Goal: Communication & Community: Connect with others

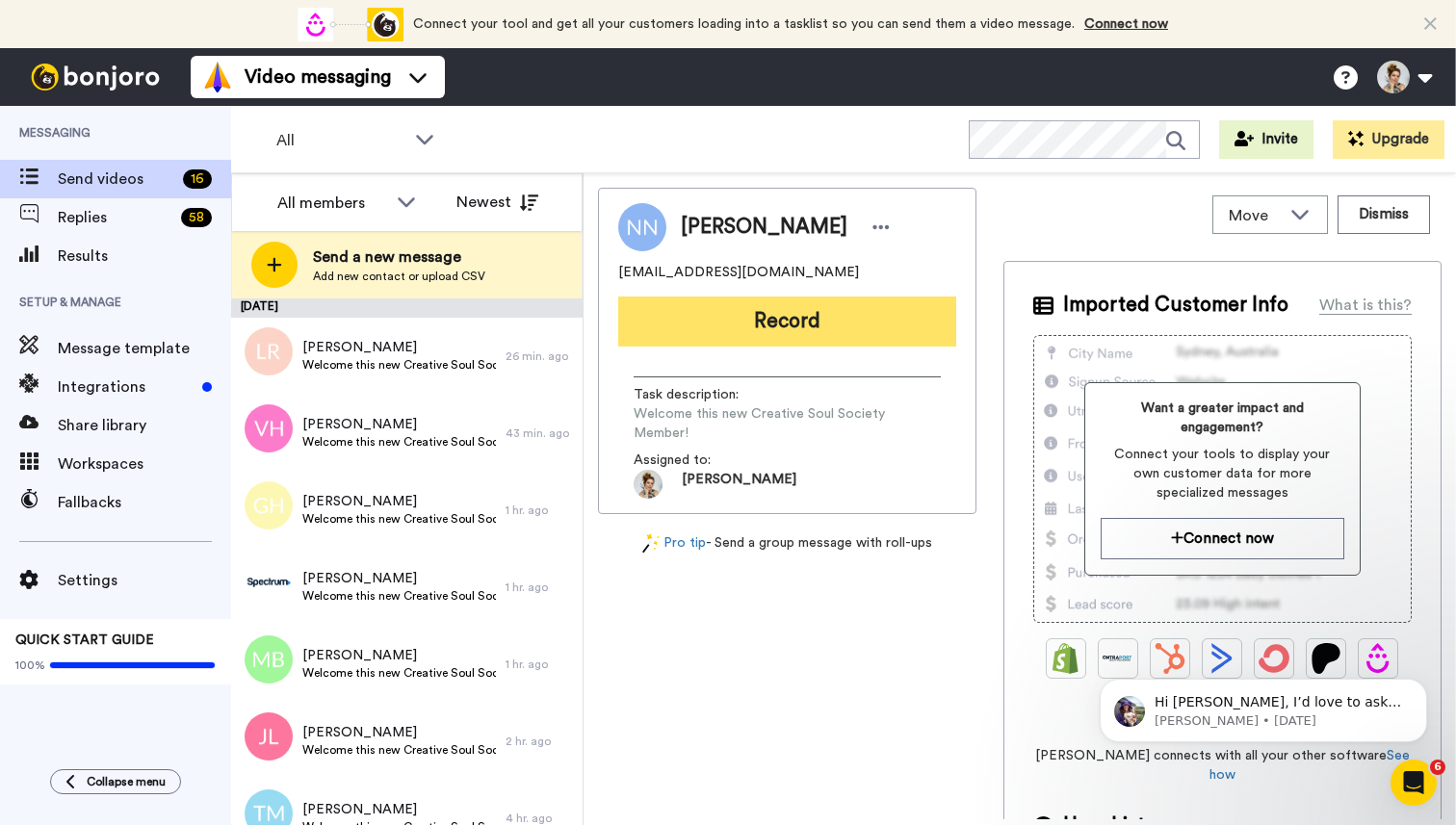
click at [782, 324] on button "Record" at bounding box center [787, 321] width 338 height 50
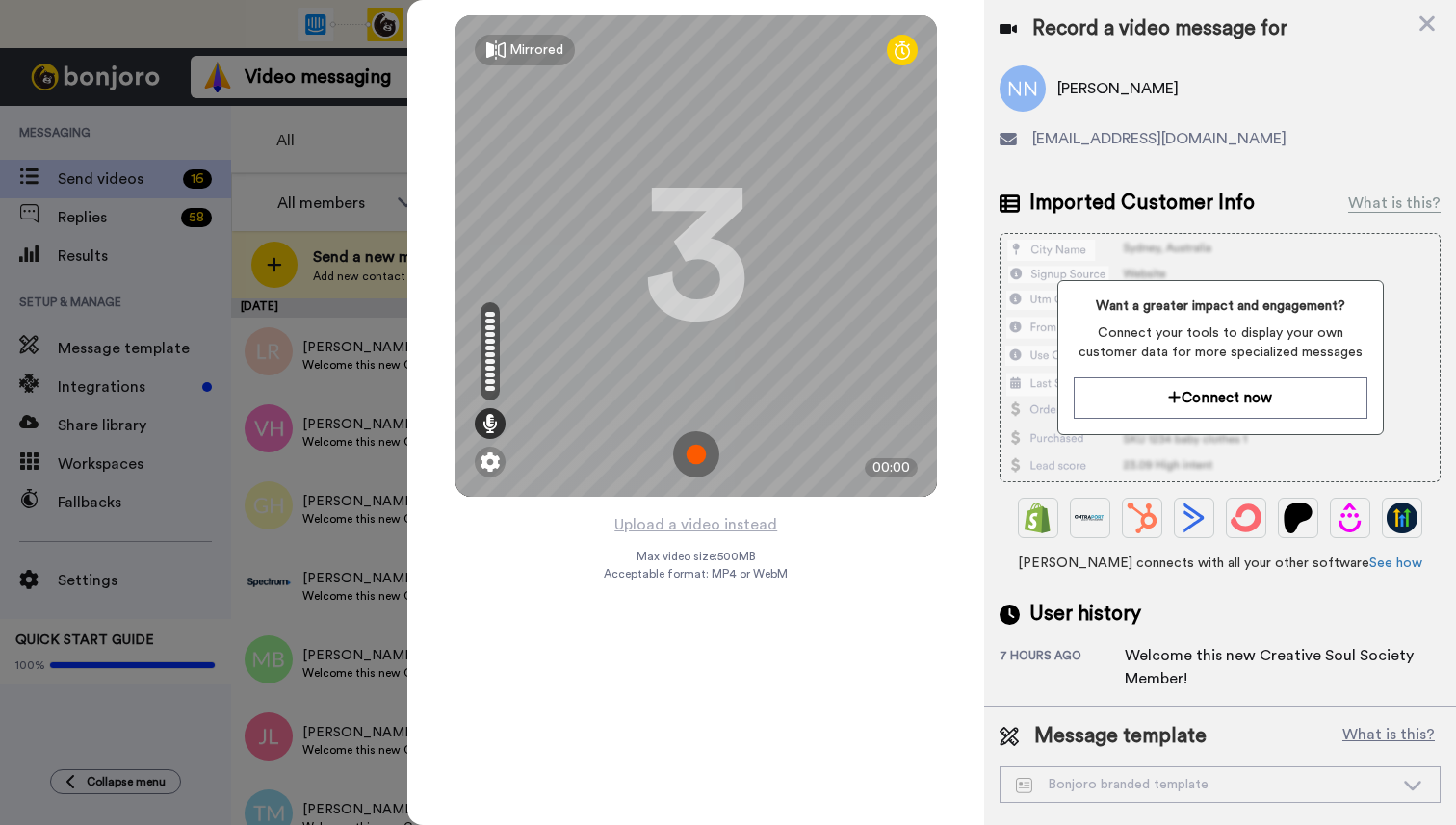
click at [699, 454] on img at bounding box center [696, 454] width 46 height 46
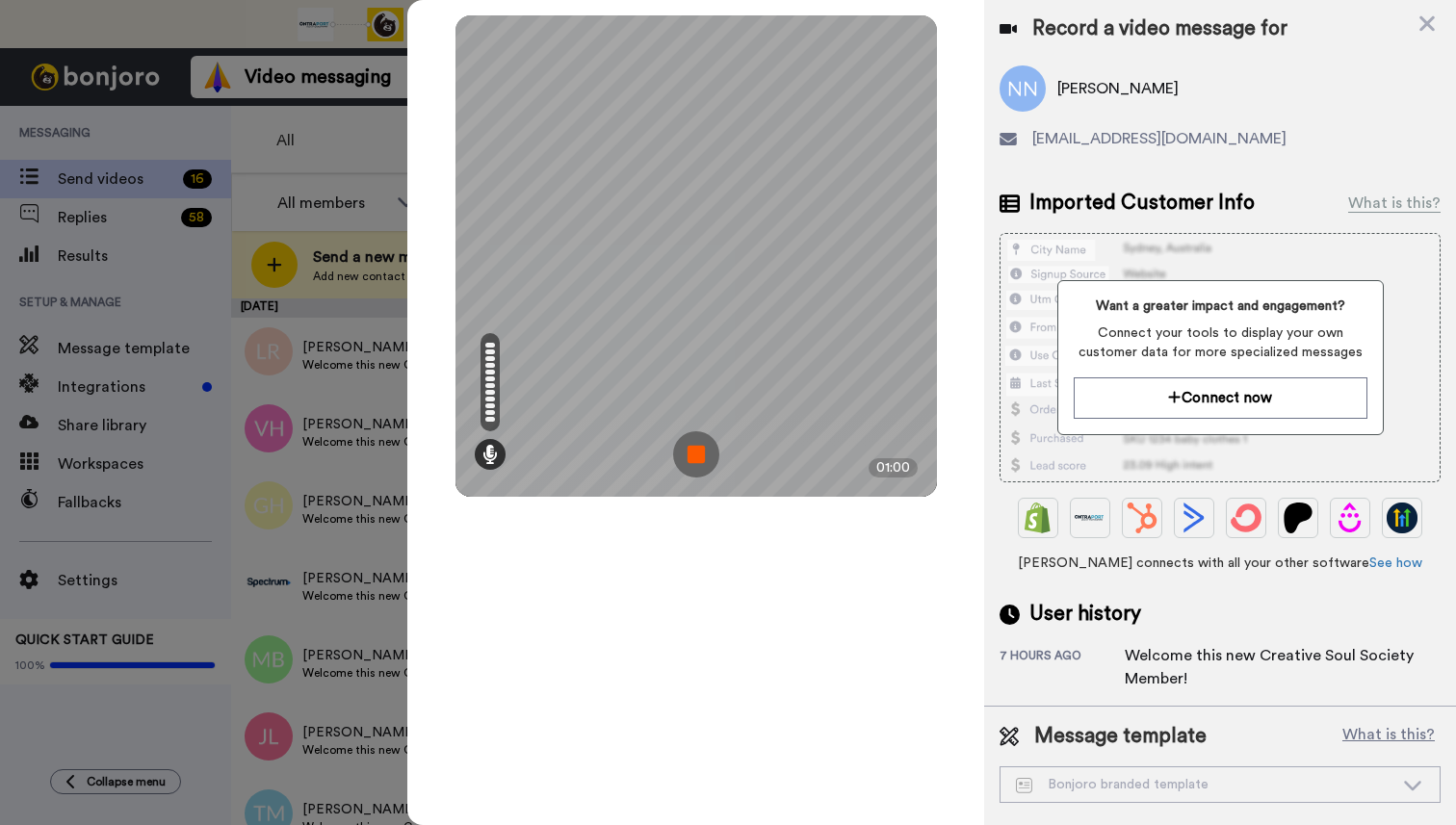
click at [699, 456] on img at bounding box center [696, 454] width 46 height 46
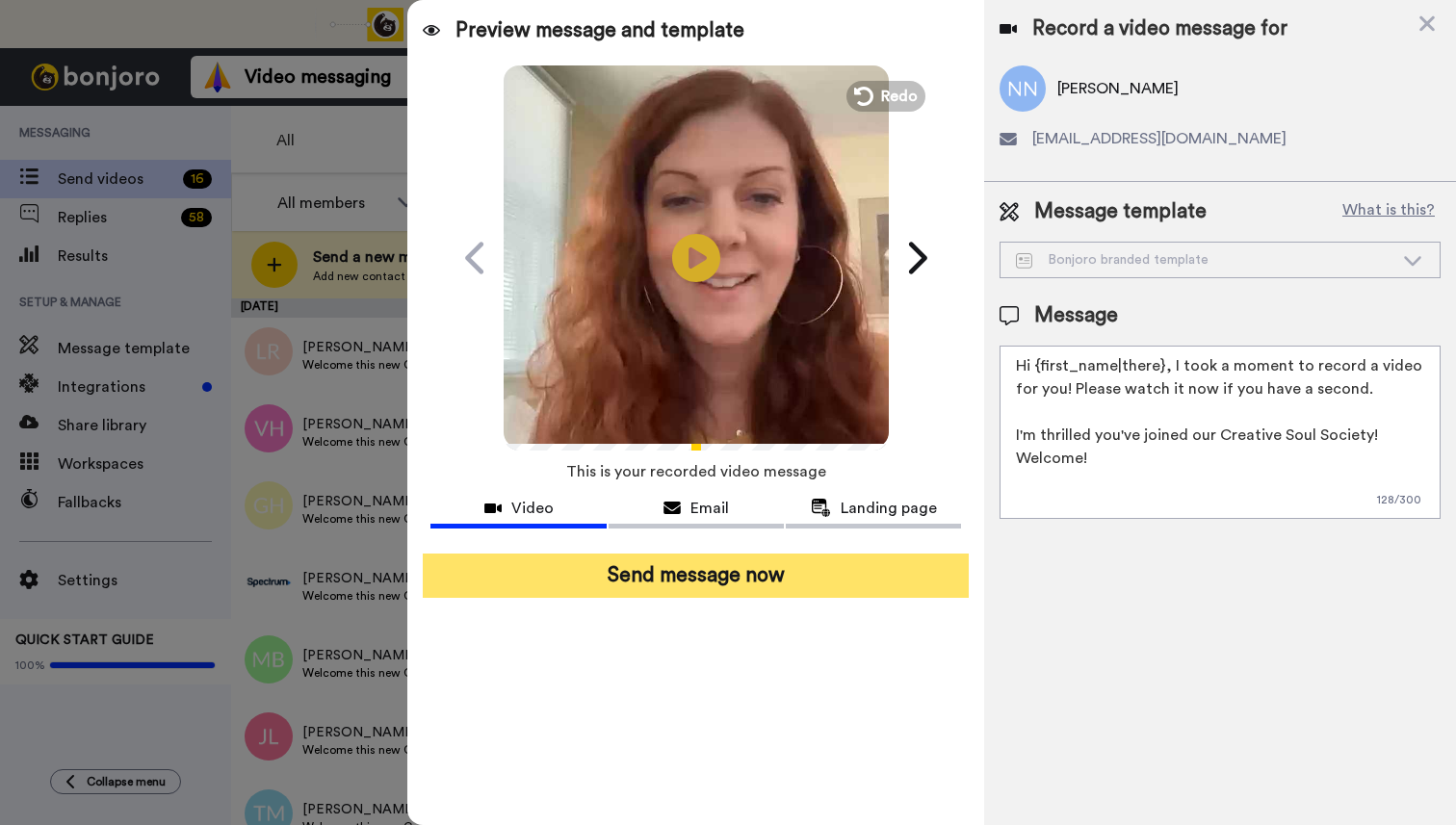
click at [689, 586] on button "Send message now" at bounding box center [696, 575] width 546 height 44
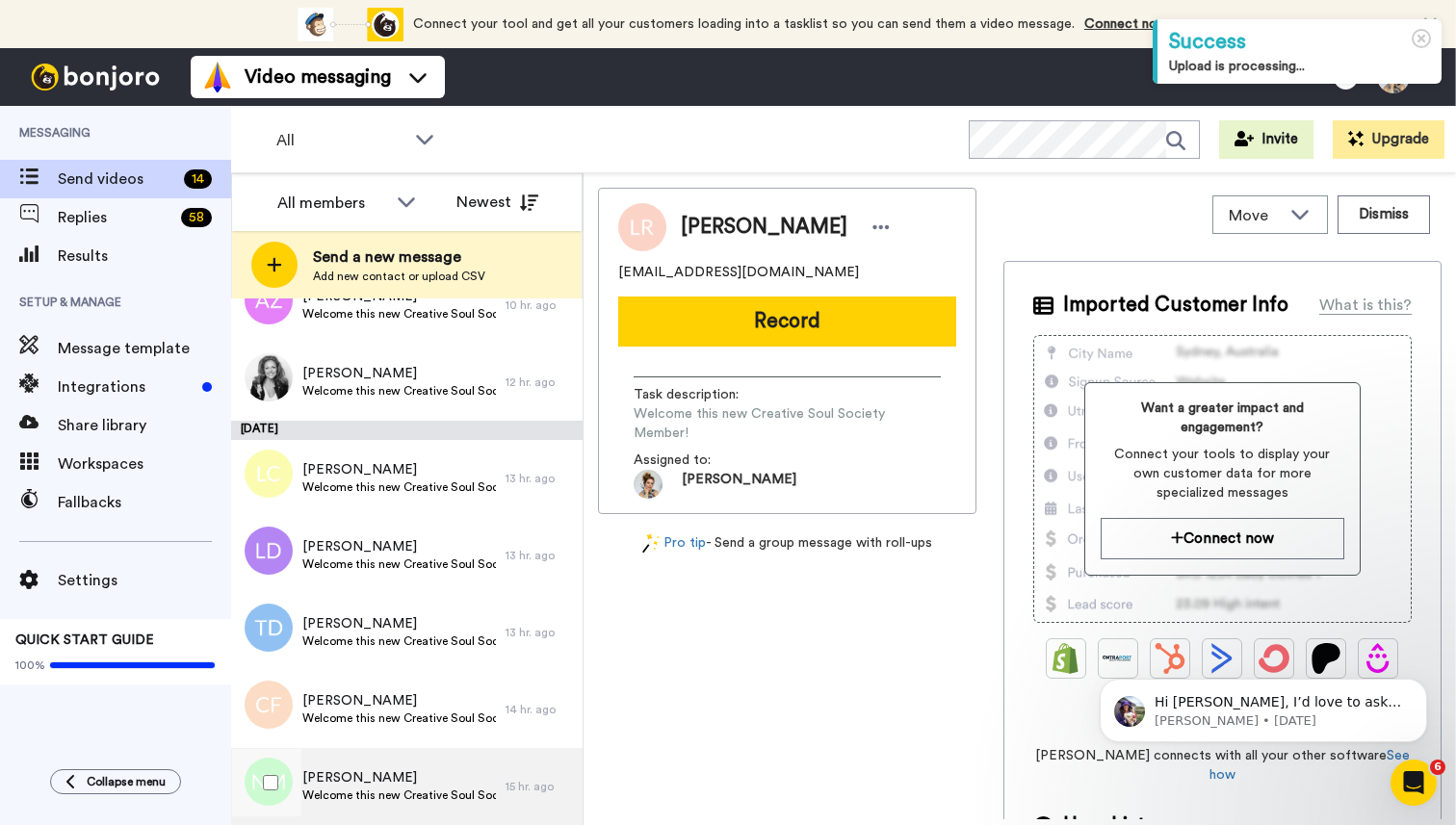
click at [378, 790] on span "Welcome this new Creative Soul Society Member!" at bounding box center [398, 796] width 193 height 16
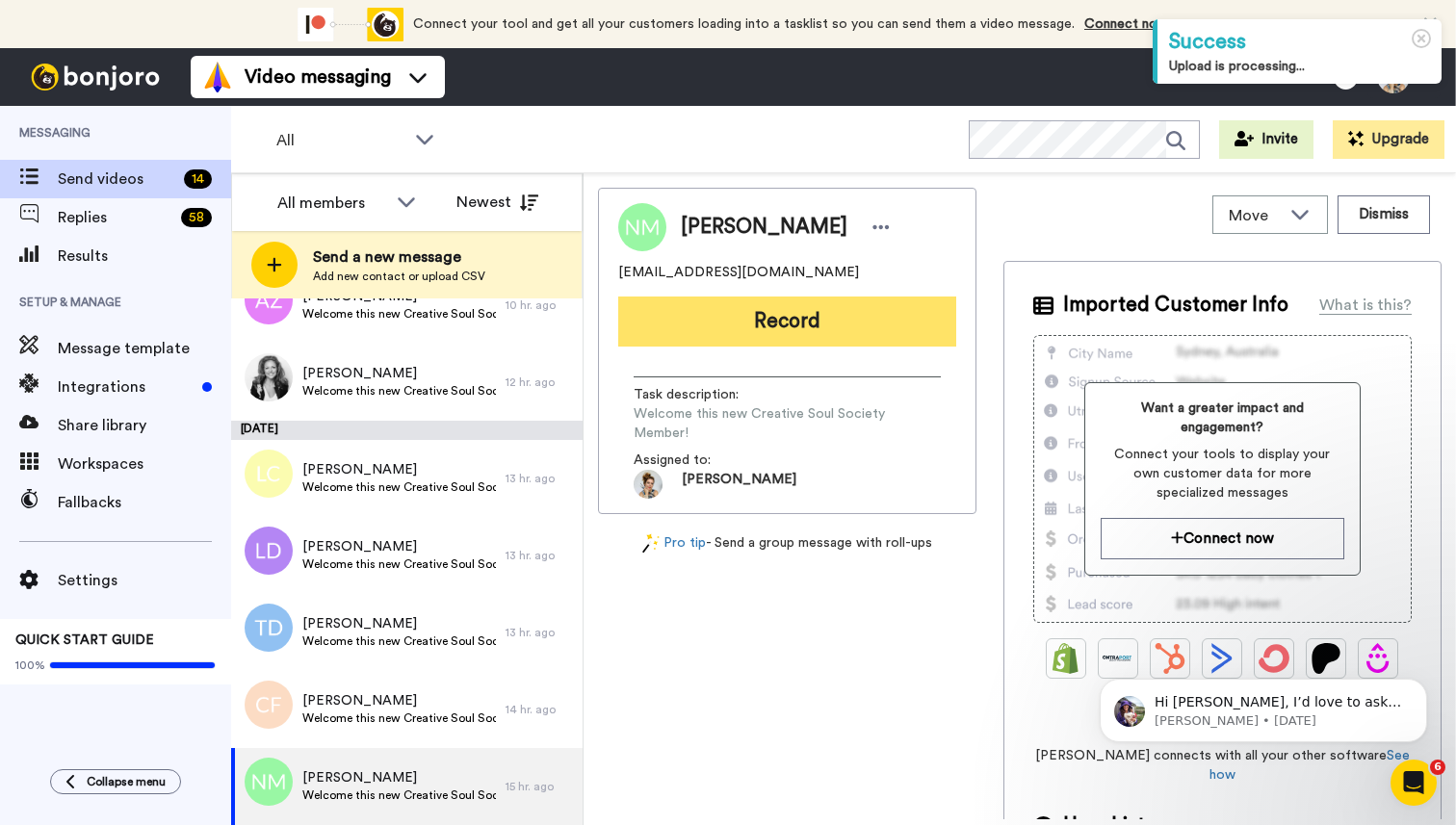
click at [795, 324] on button "Record" at bounding box center [787, 321] width 338 height 50
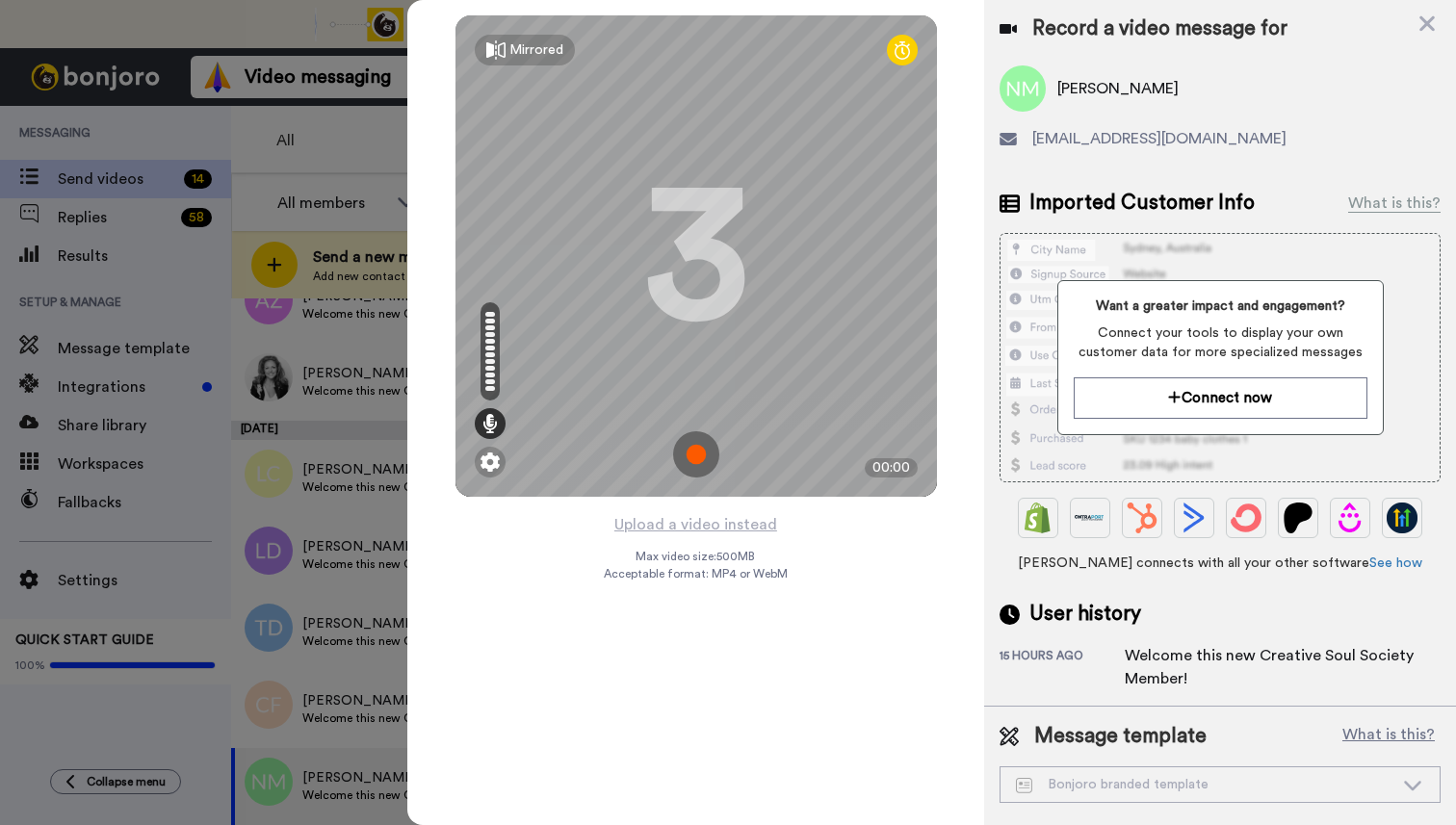
click at [694, 455] on img at bounding box center [696, 454] width 46 height 46
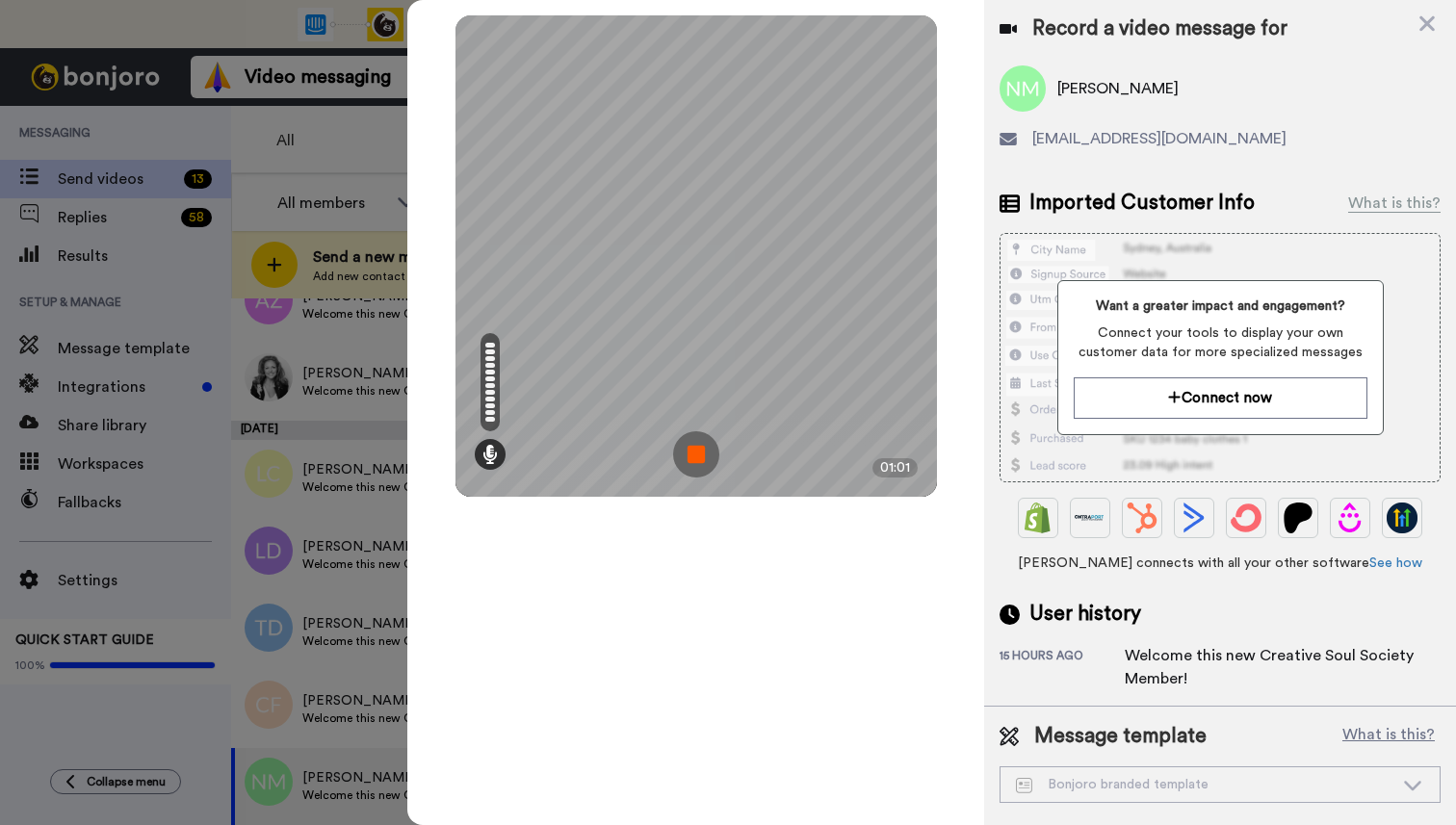
click at [698, 454] on img at bounding box center [696, 454] width 46 height 46
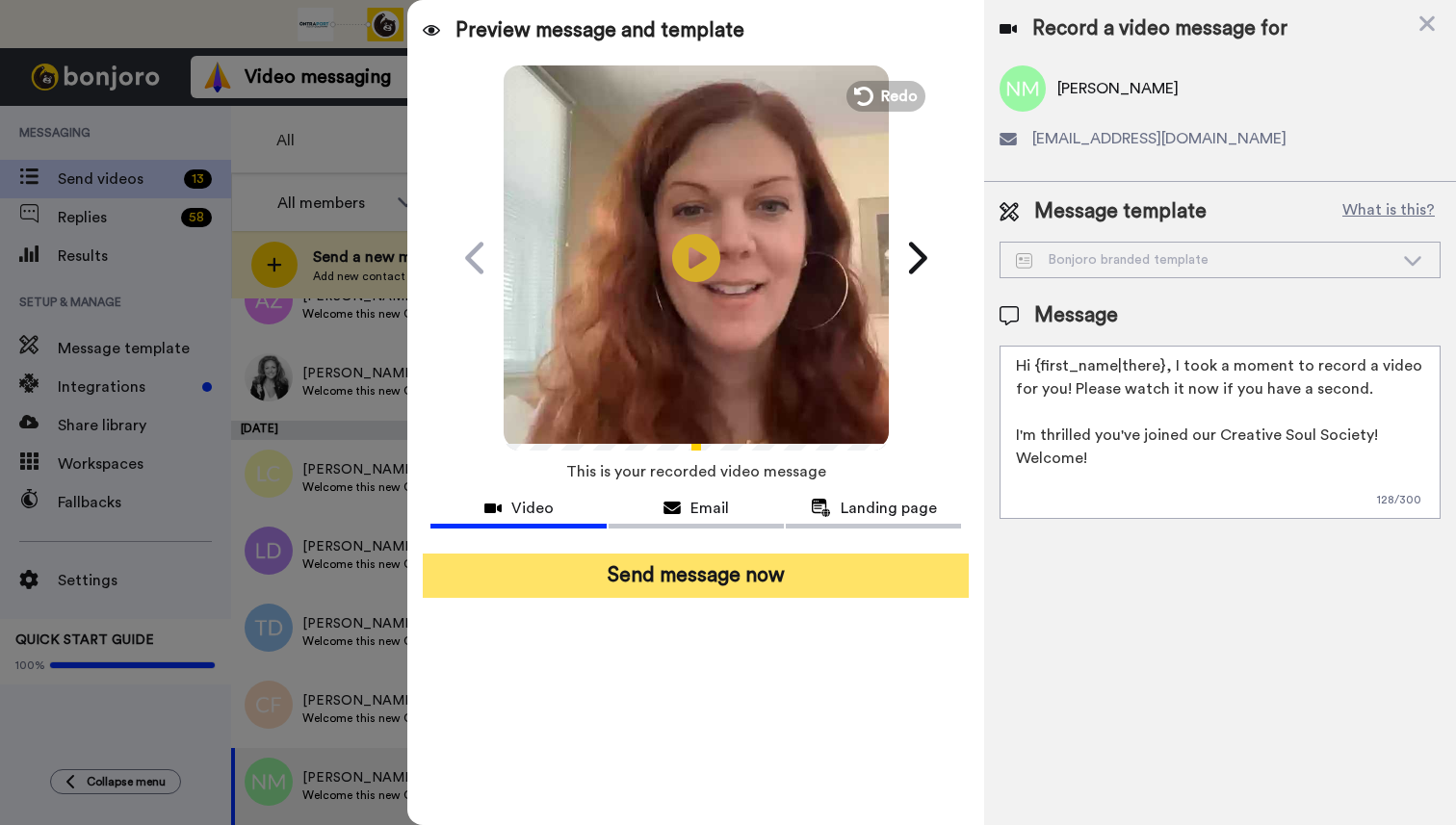
click at [691, 587] on button "Send message now" at bounding box center [696, 575] width 546 height 44
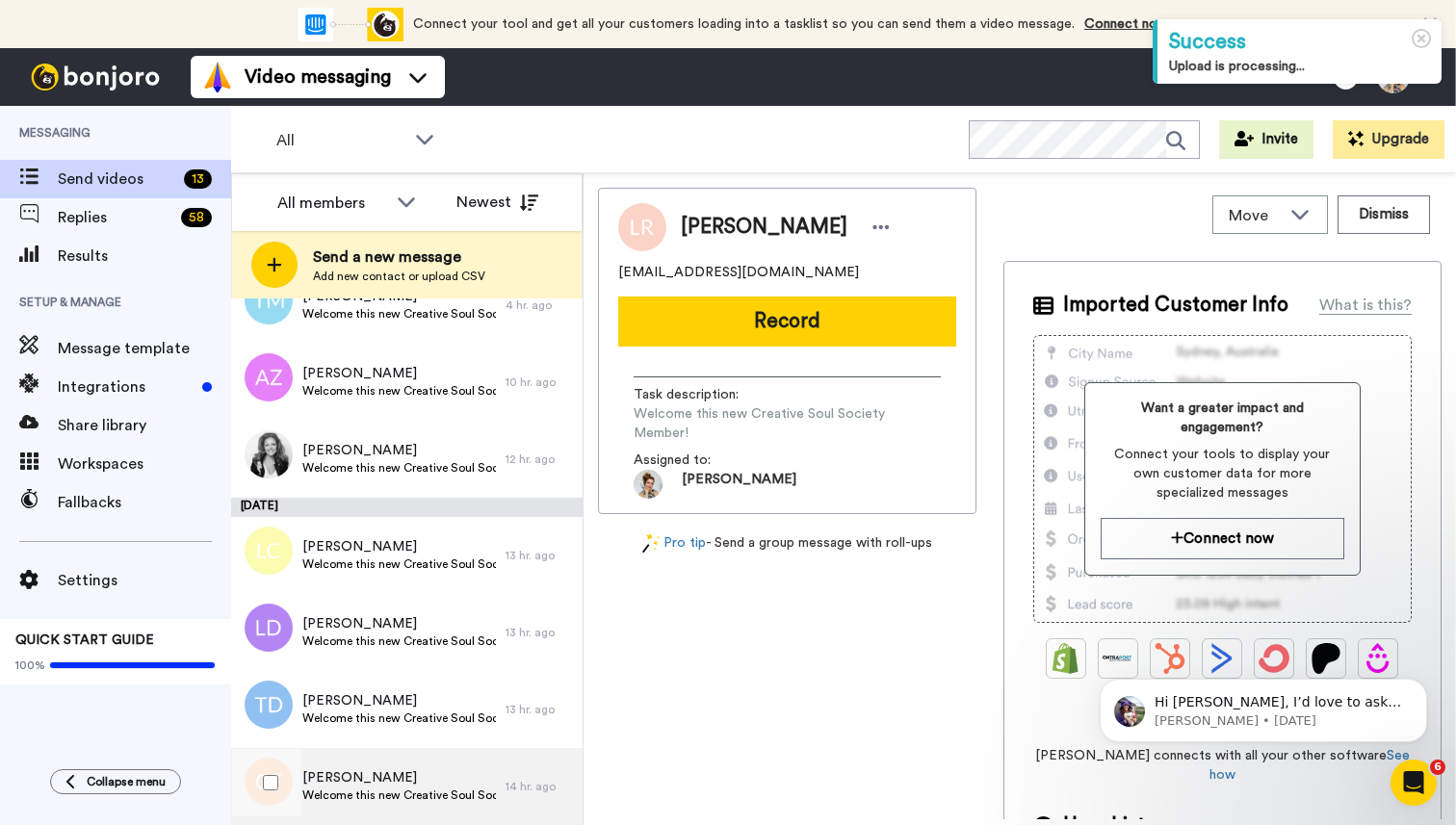
click at [378, 793] on span "Welcome this new Creative Soul Society Member!" at bounding box center [398, 796] width 193 height 16
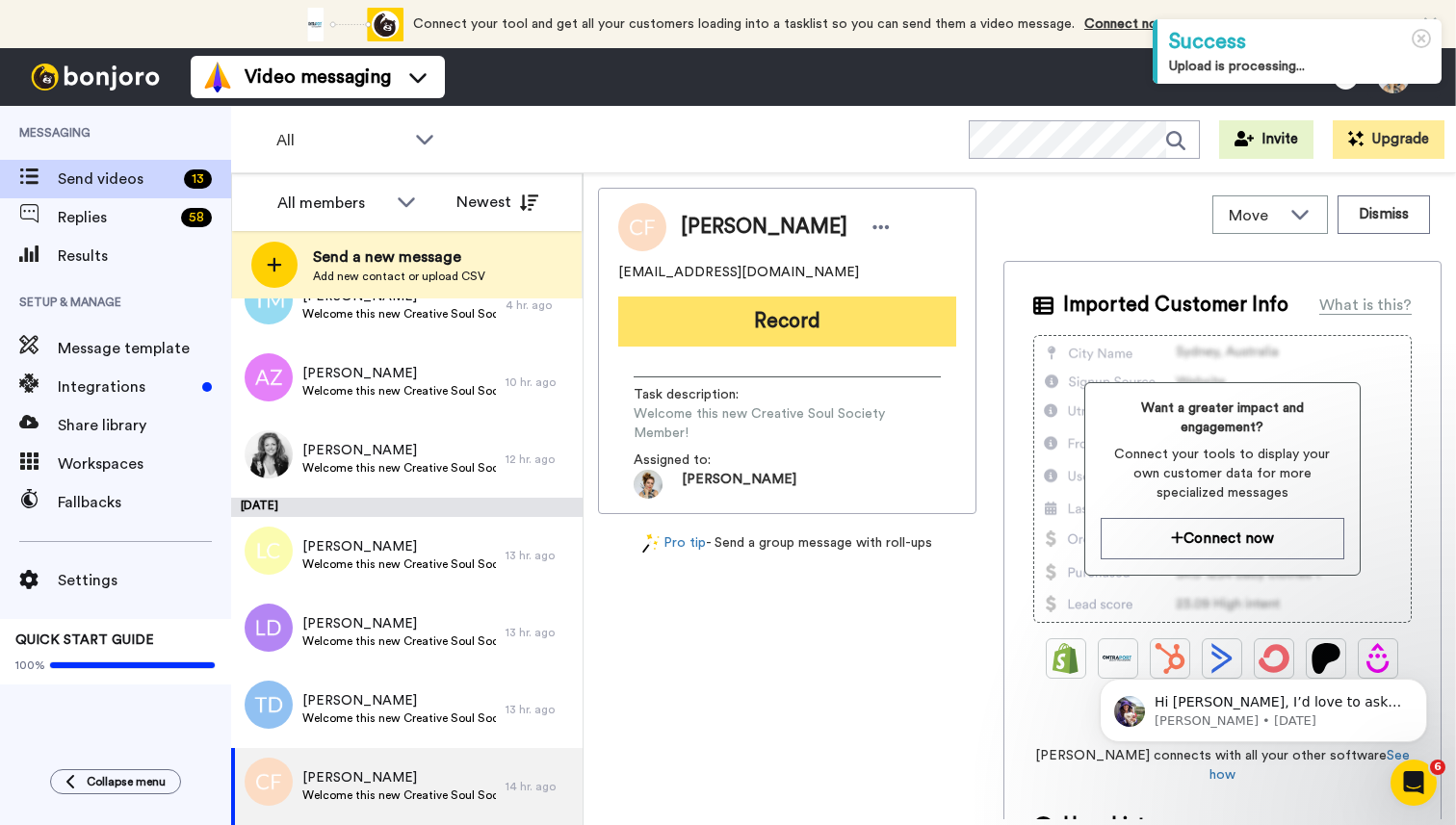
click at [789, 326] on button "Record" at bounding box center [787, 321] width 338 height 50
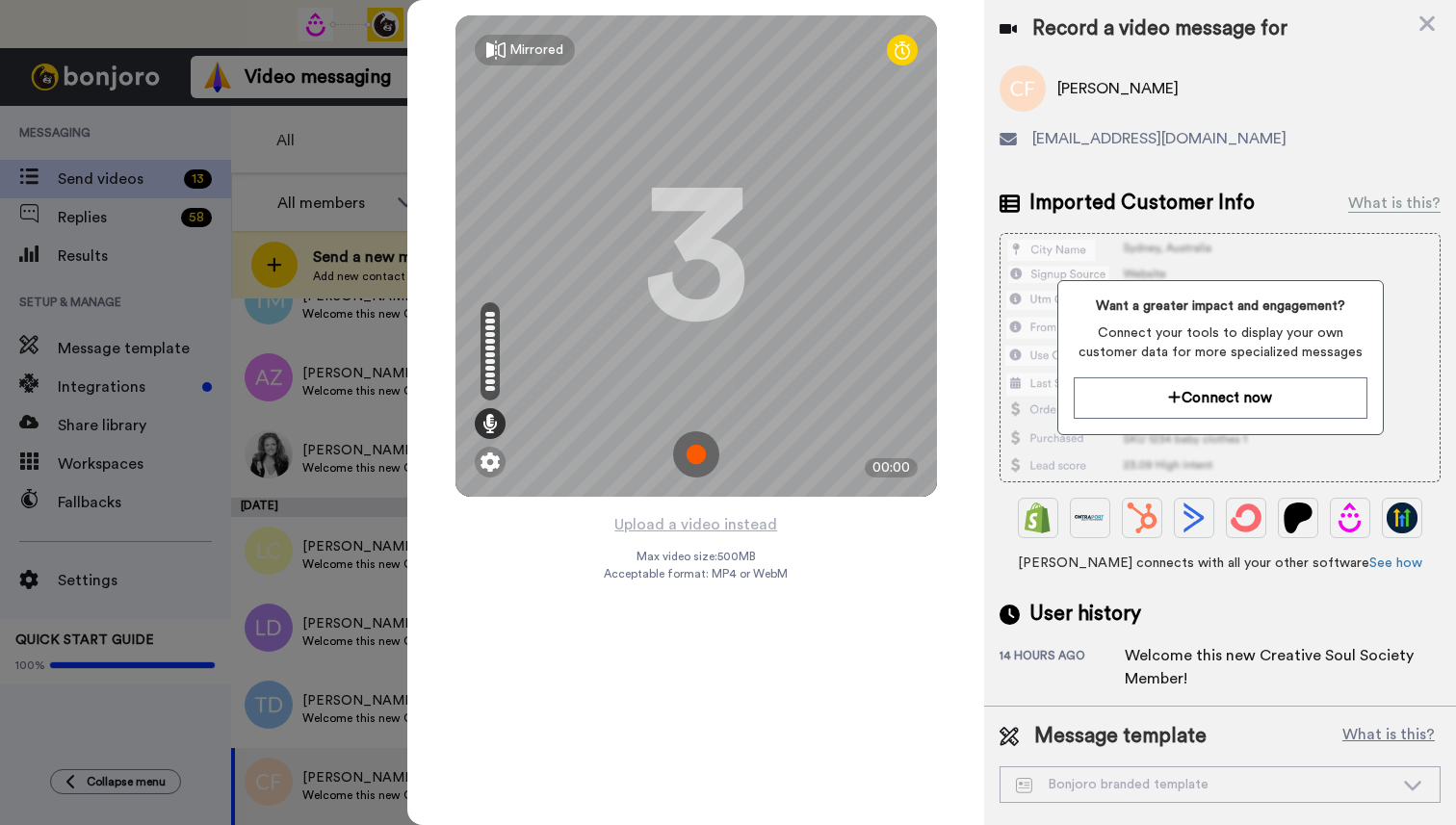
click at [697, 452] on img at bounding box center [696, 454] width 46 height 46
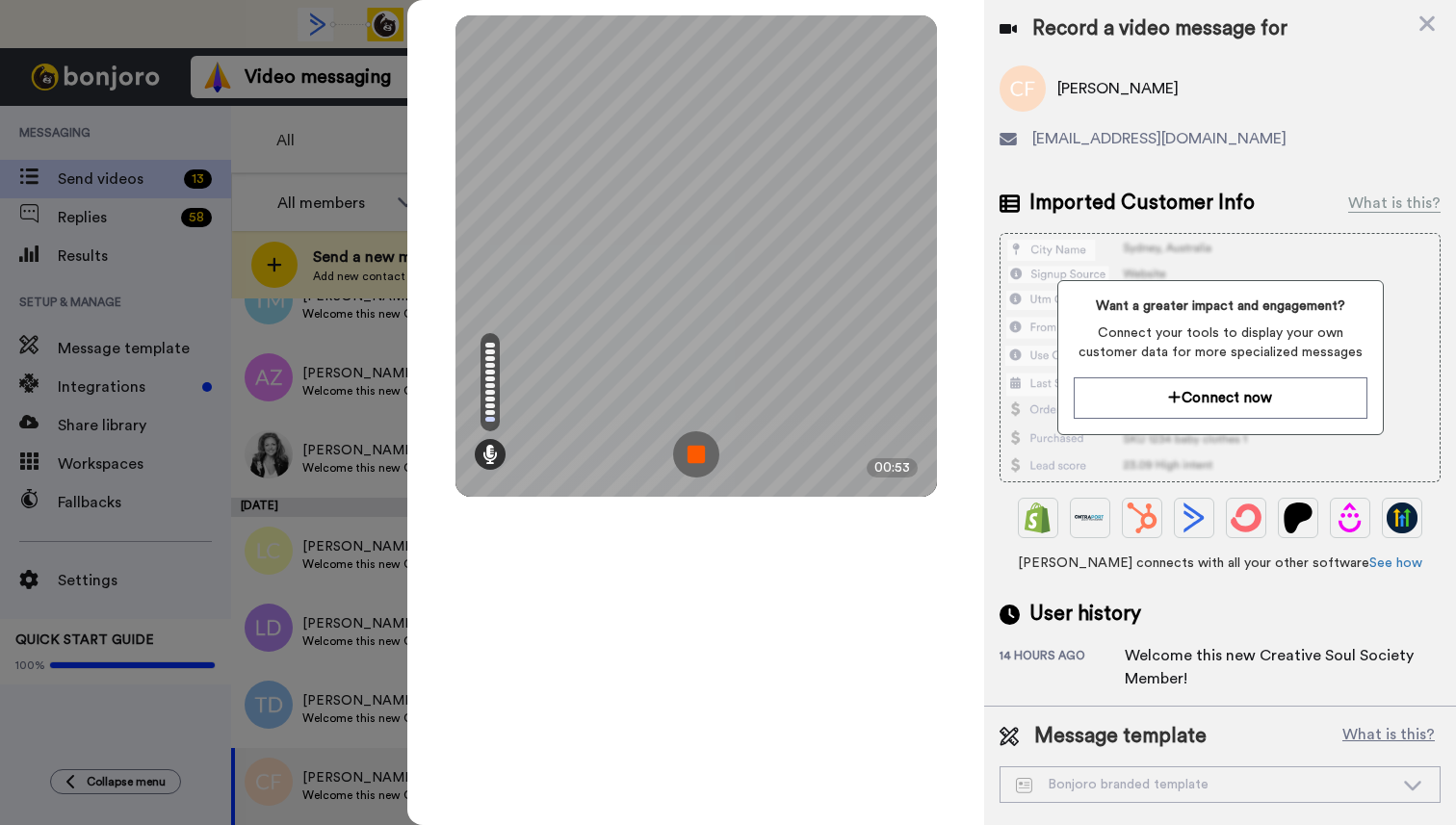
click at [697, 453] on img at bounding box center [696, 454] width 46 height 46
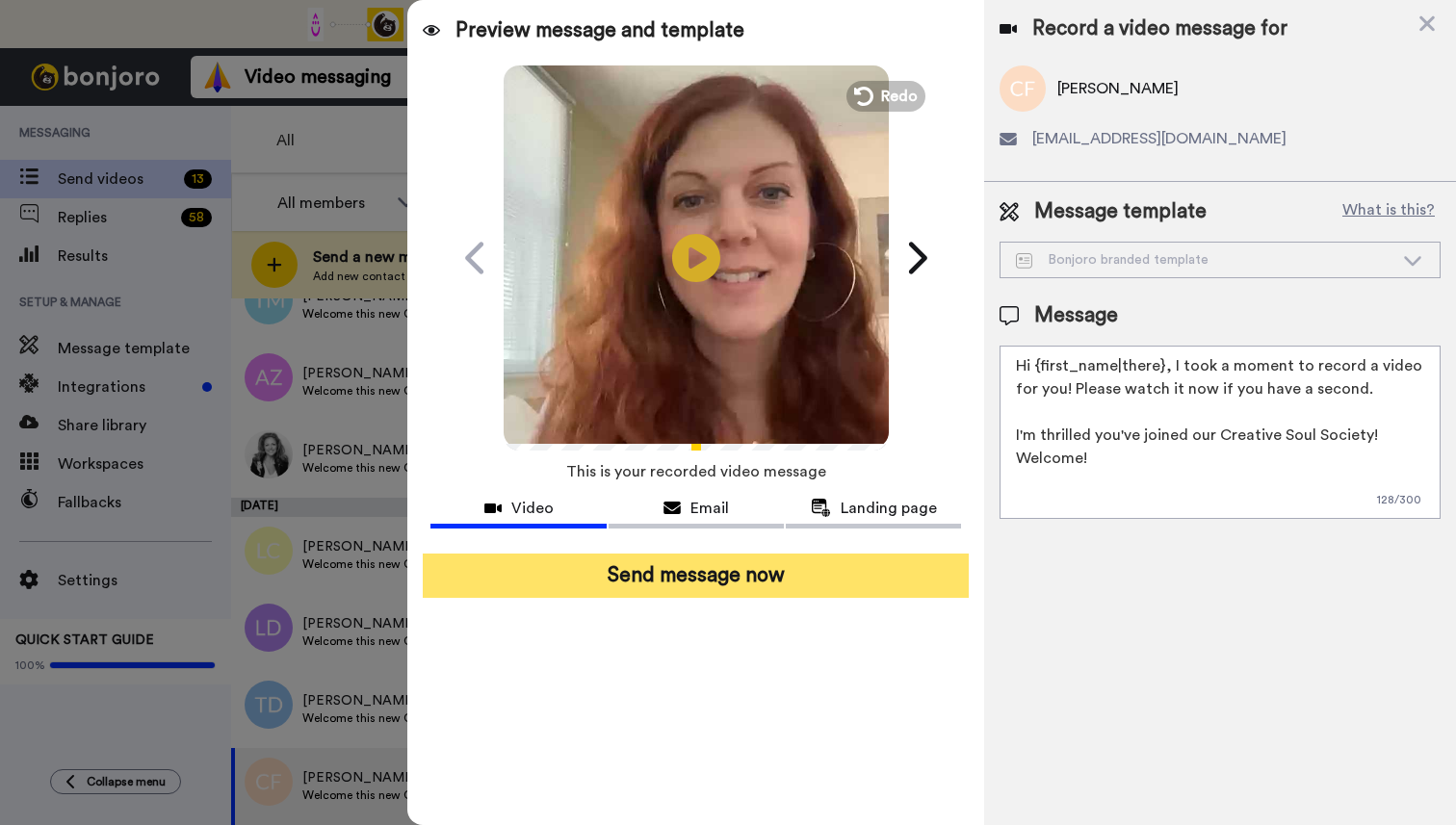
click at [676, 580] on button "Send message now" at bounding box center [696, 575] width 546 height 44
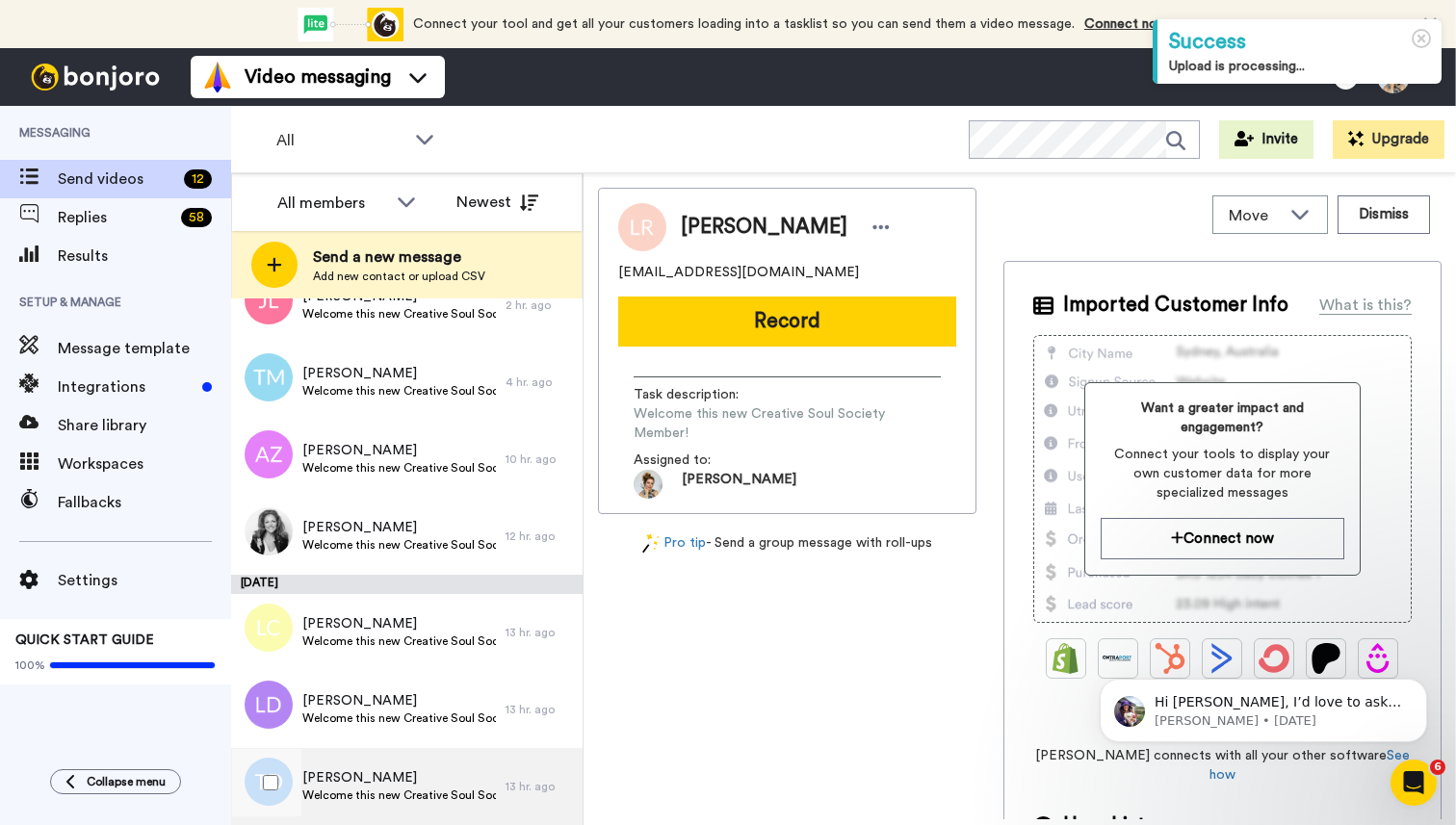
click at [387, 786] on span "[PERSON_NAME]" at bounding box center [398, 778] width 193 height 20
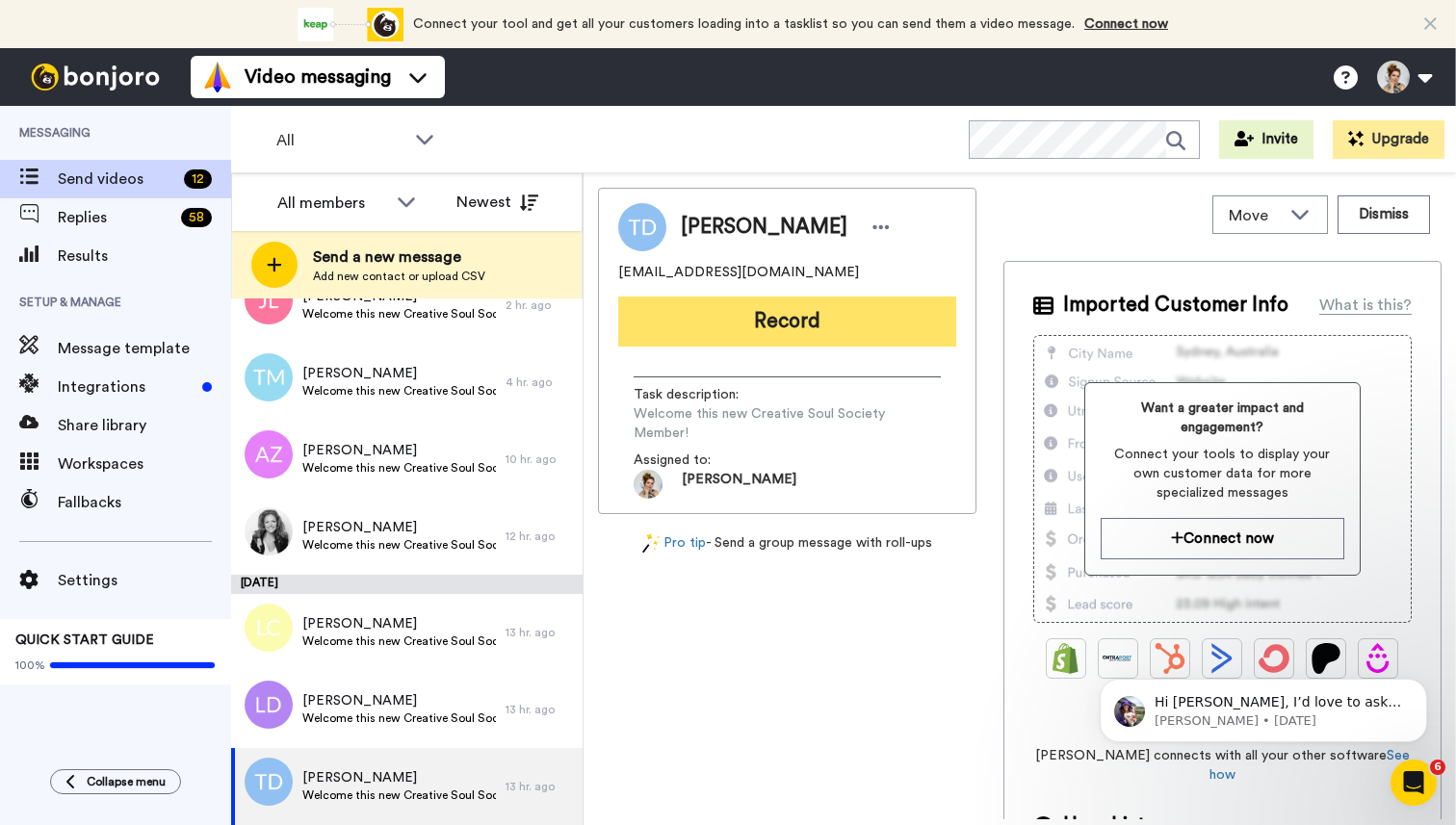
click at [805, 327] on button "Record" at bounding box center [787, 321] width 338 height 50
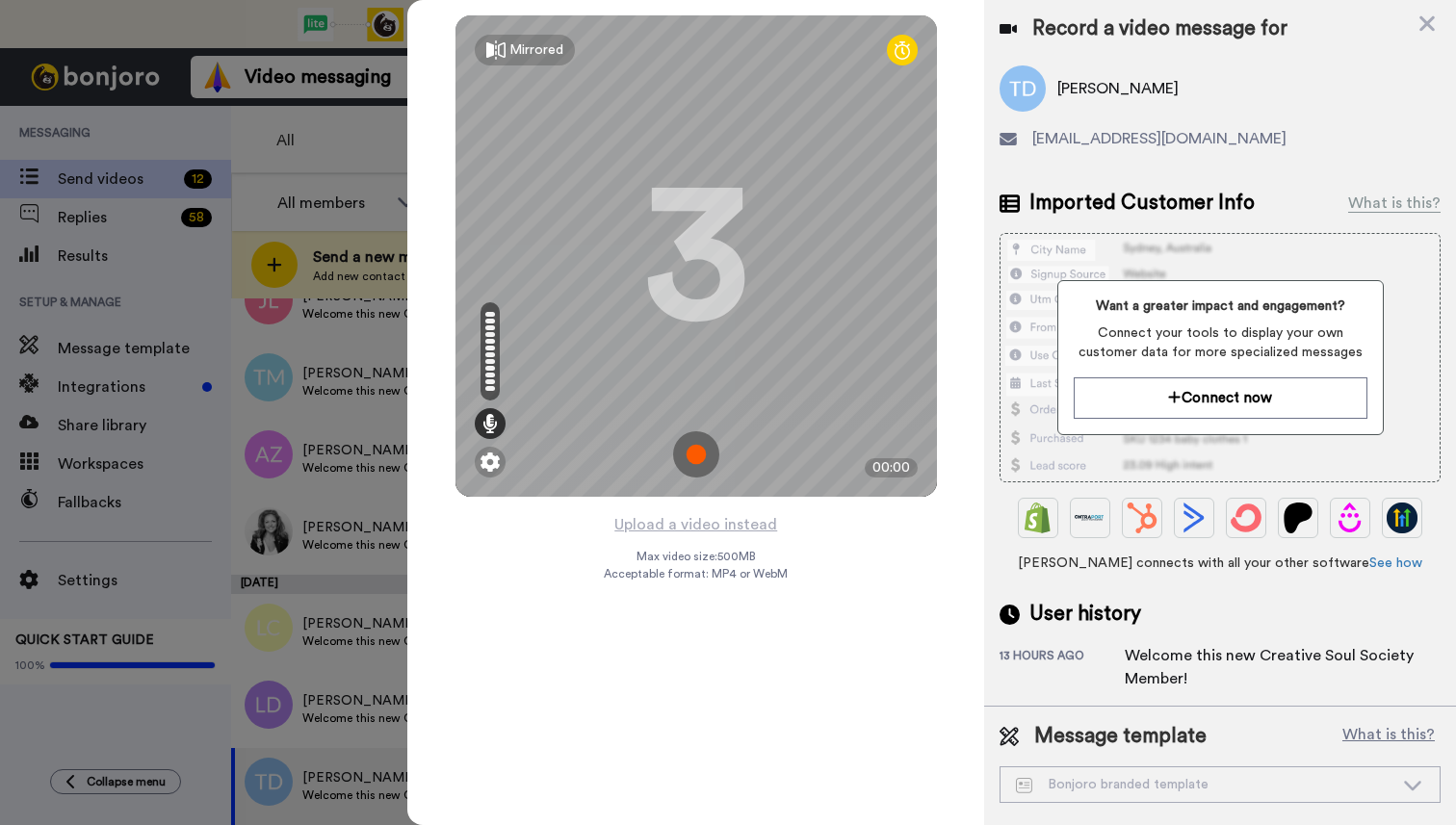
click at [700, 463] on img at bounding box center [696, 454] width 46 height 46
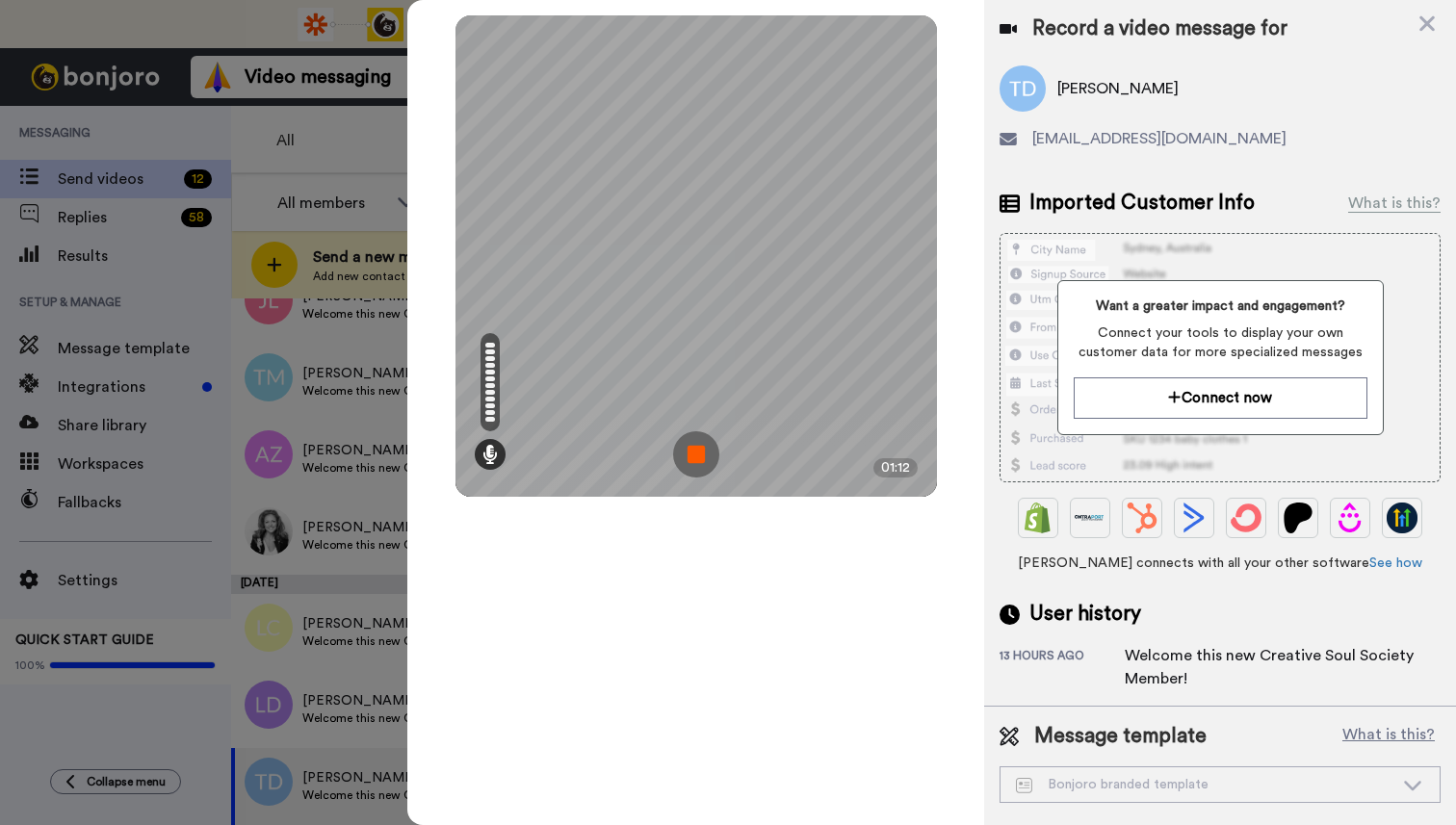
click at [696, 458] on img at bounding box center [696, 454] width 46 height 46
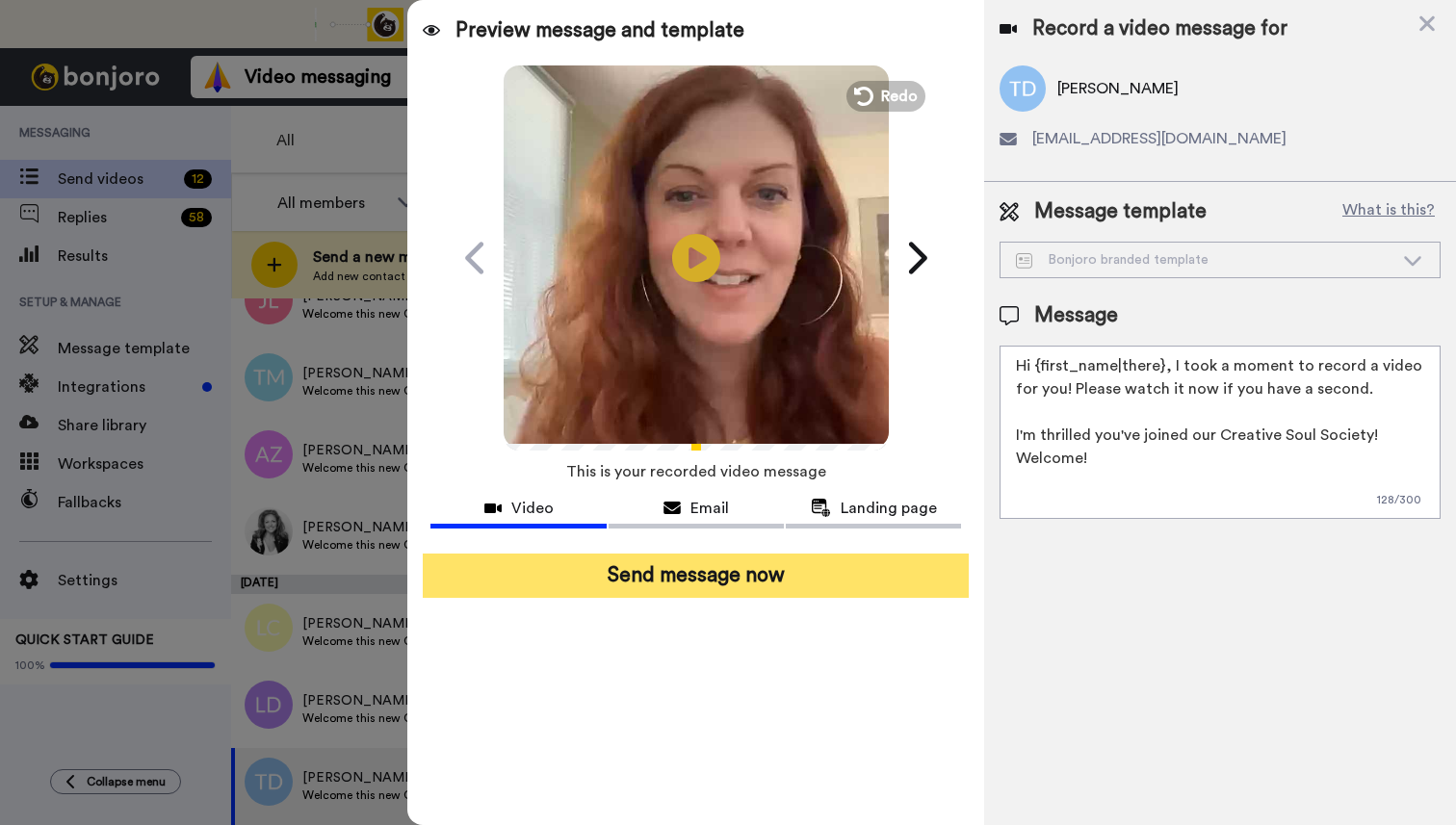
click at [687, 590] on button "Send message now" at bounding box center [696, 575] width 546 height 44
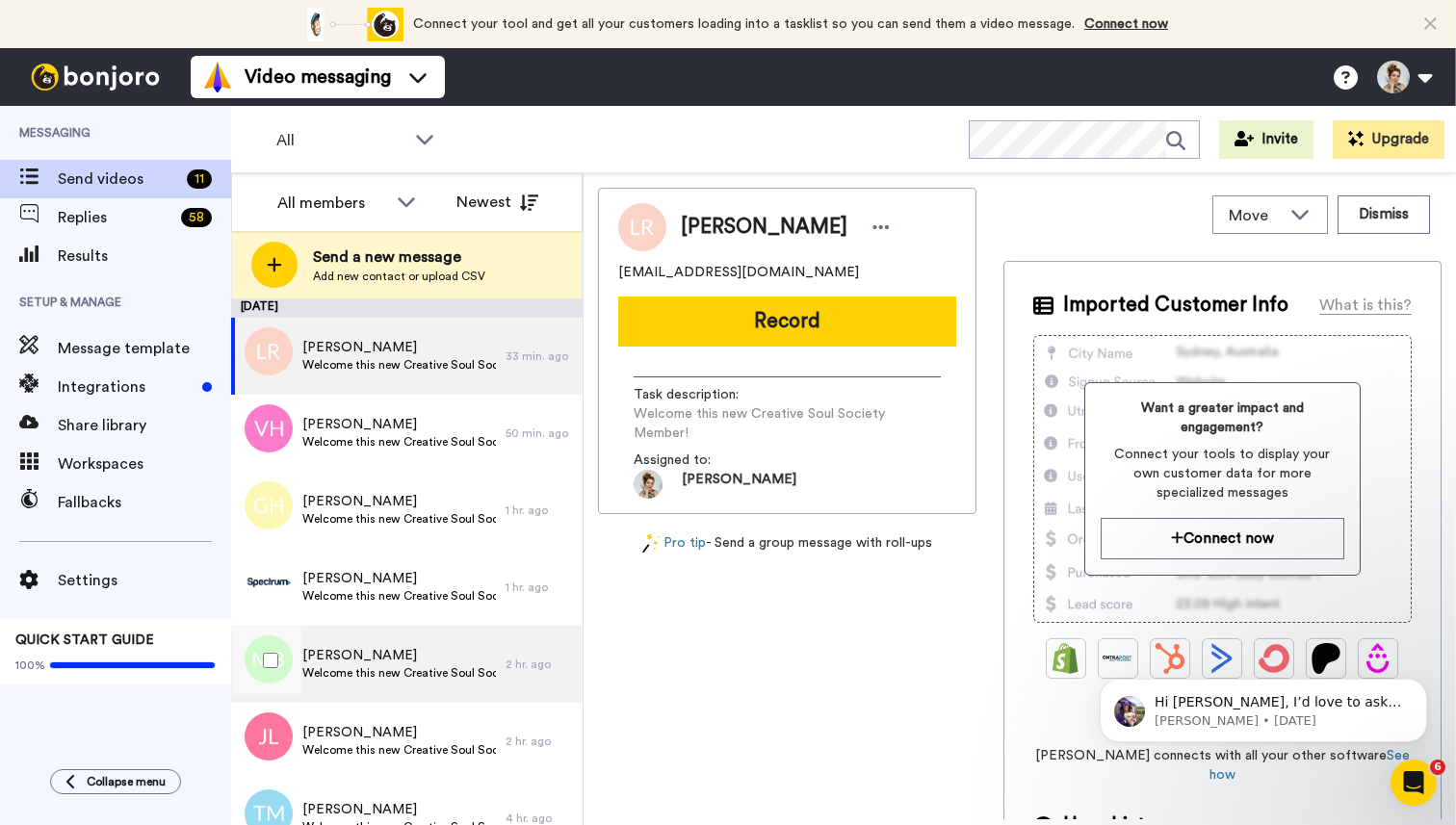
scroll to position [359, 0]
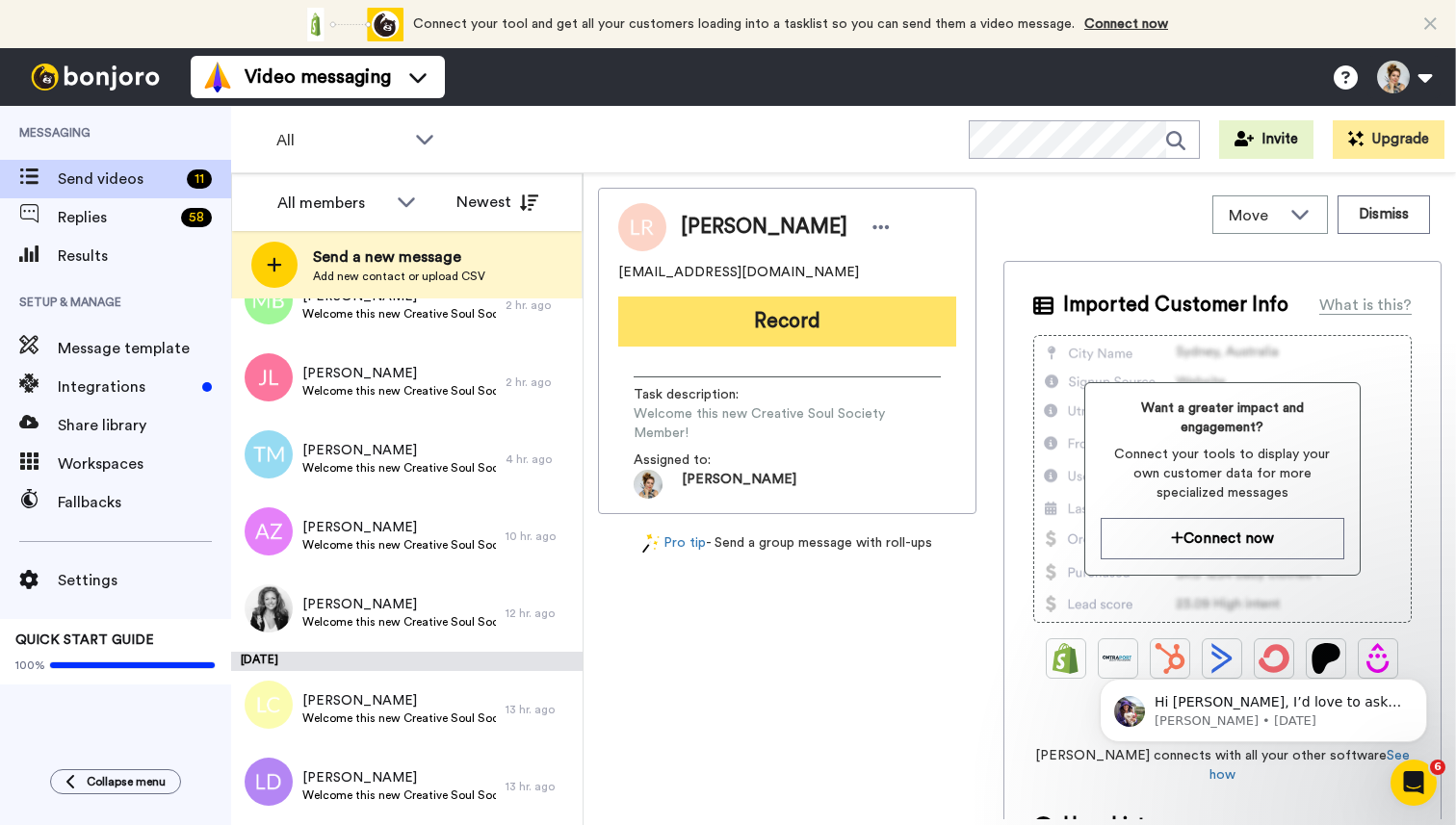
click at [792, 326] on button "Record" at bounding box center [787, 321] width 338 height 50
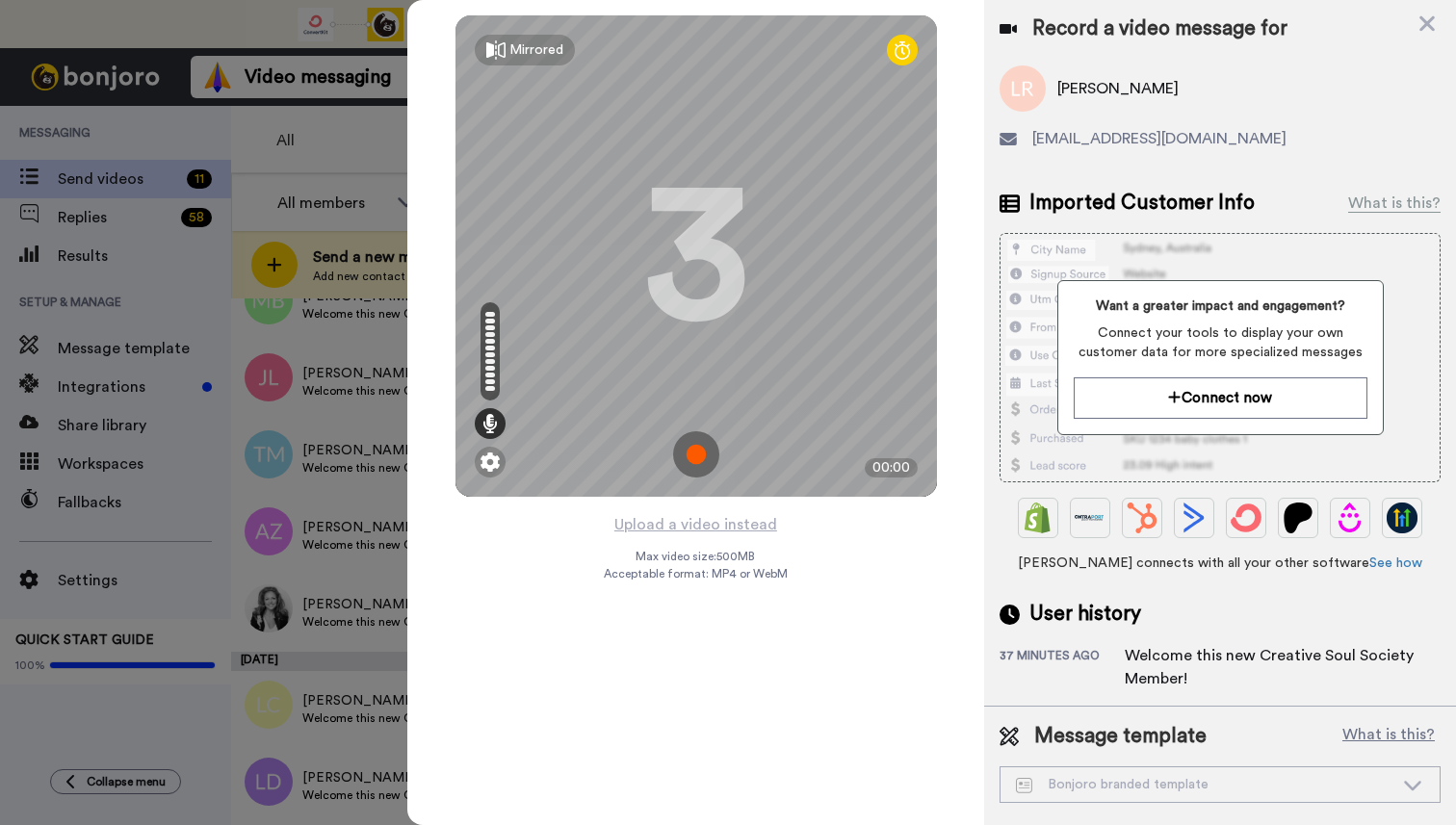
click at [694, 449] on img at bounding box center [696, 454] width 46 height 46
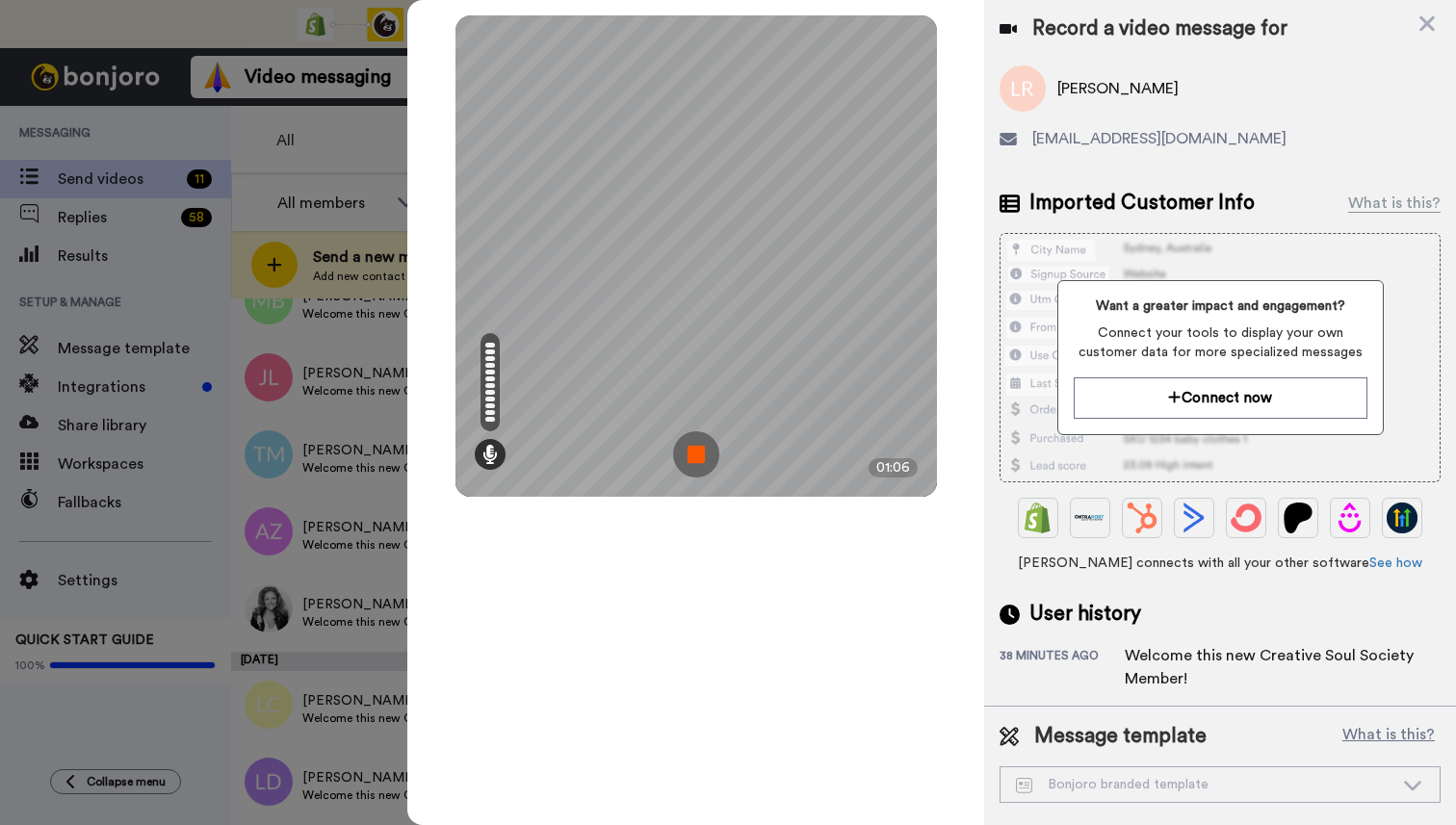
click at [697, 453] on img at bounding box center [696, 454] width 46 height 46
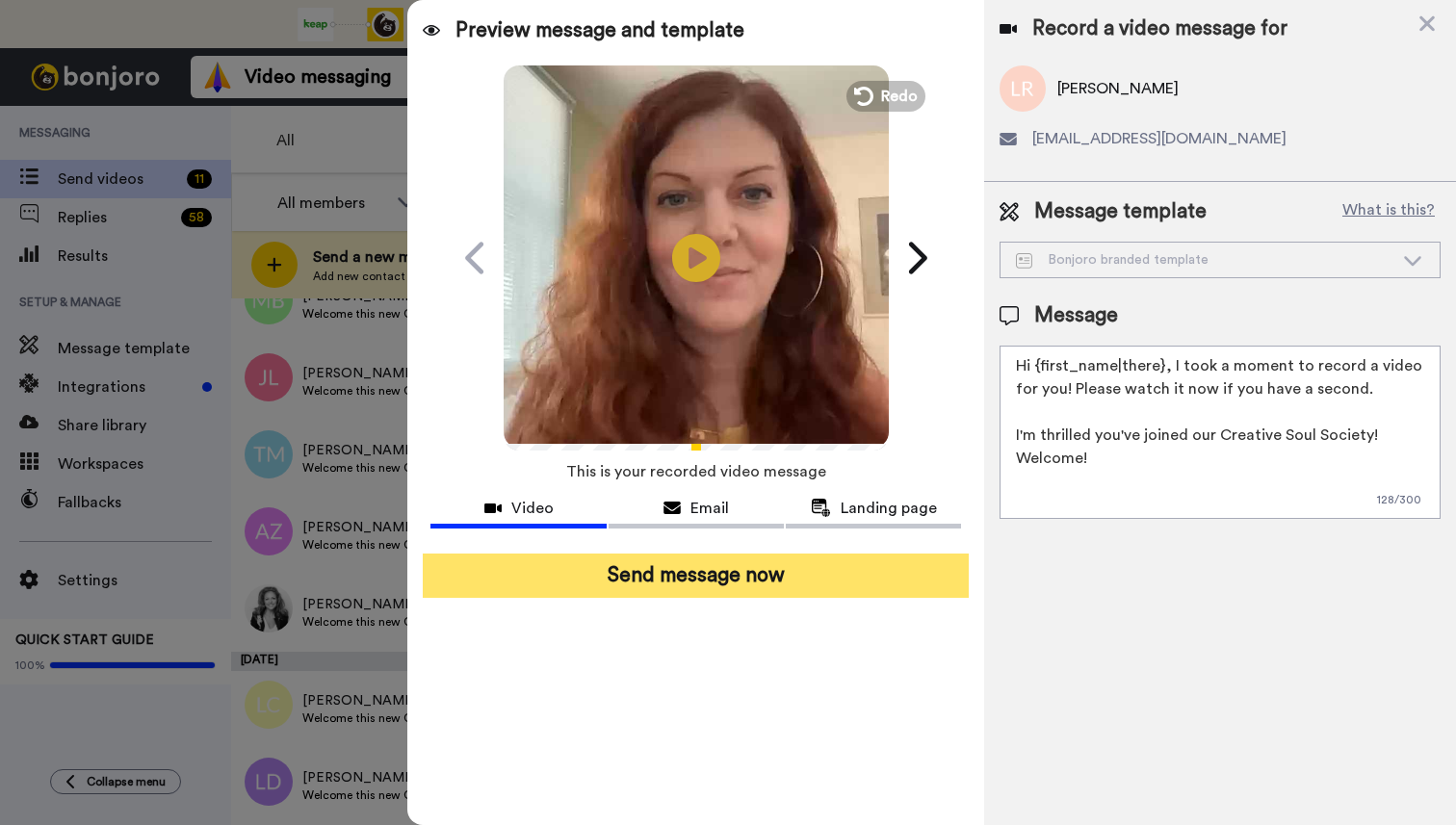
click at [689, 591] on button "Send message now" at bounding box center [696, 575] width 546 height 44
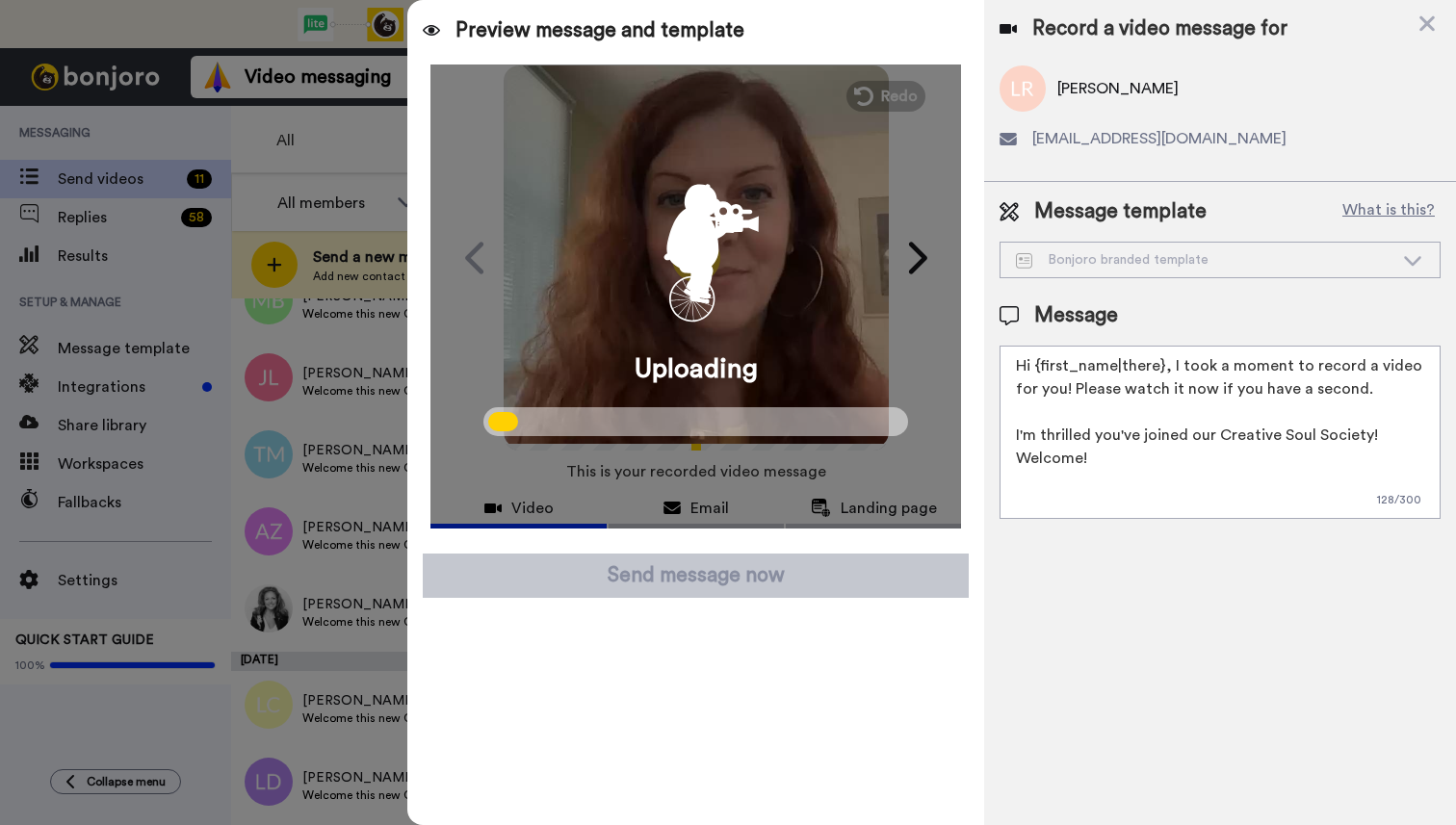
click at [1418, 261] on icon at bounding box center [1413, 260] width 24 height 20
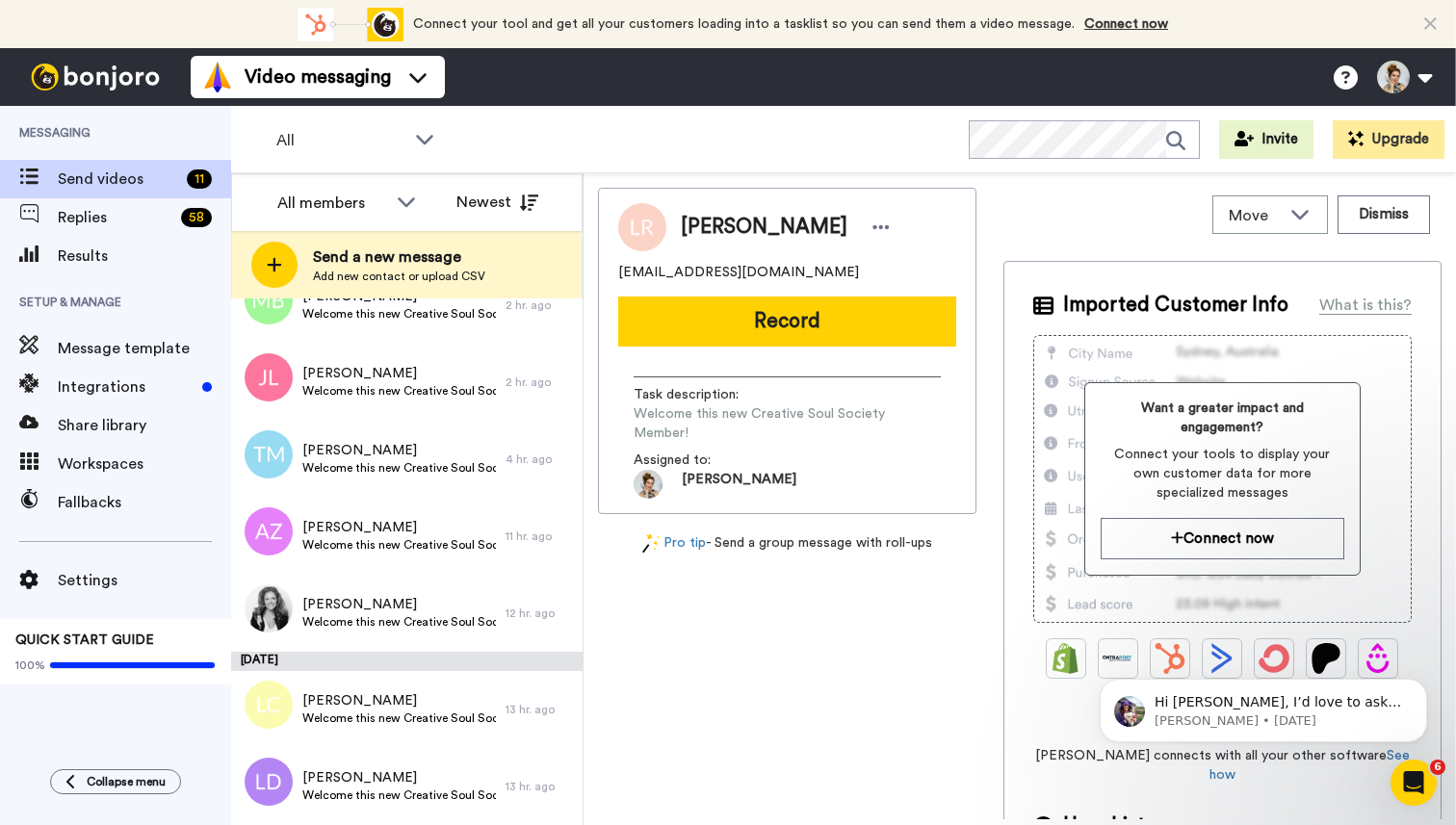
scroll to position [0, 0]
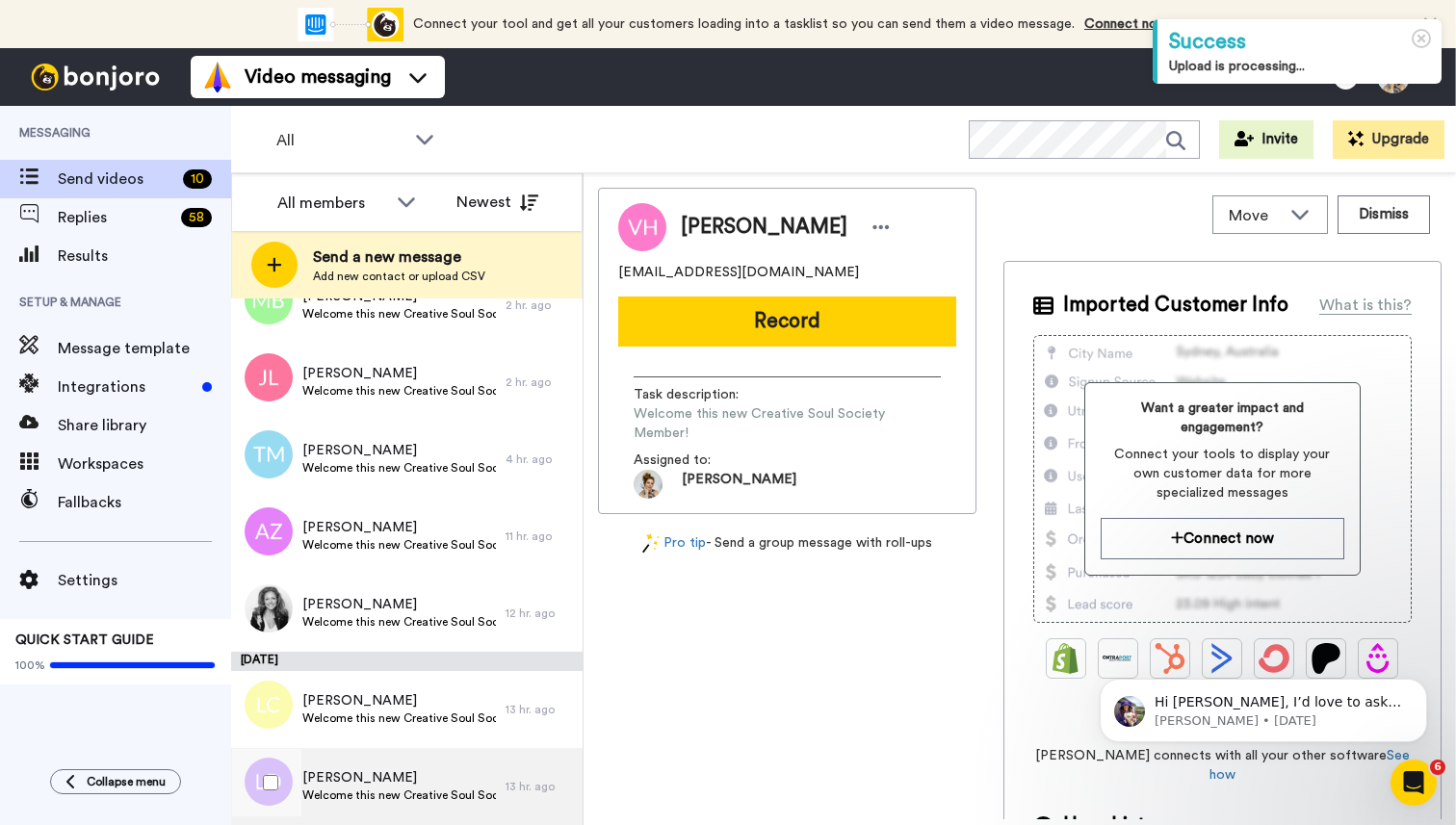
click at [373, 788] on span "Welcome this new Creative Soul Society Member!" at bounding box center [398, 796] width 193 height 16
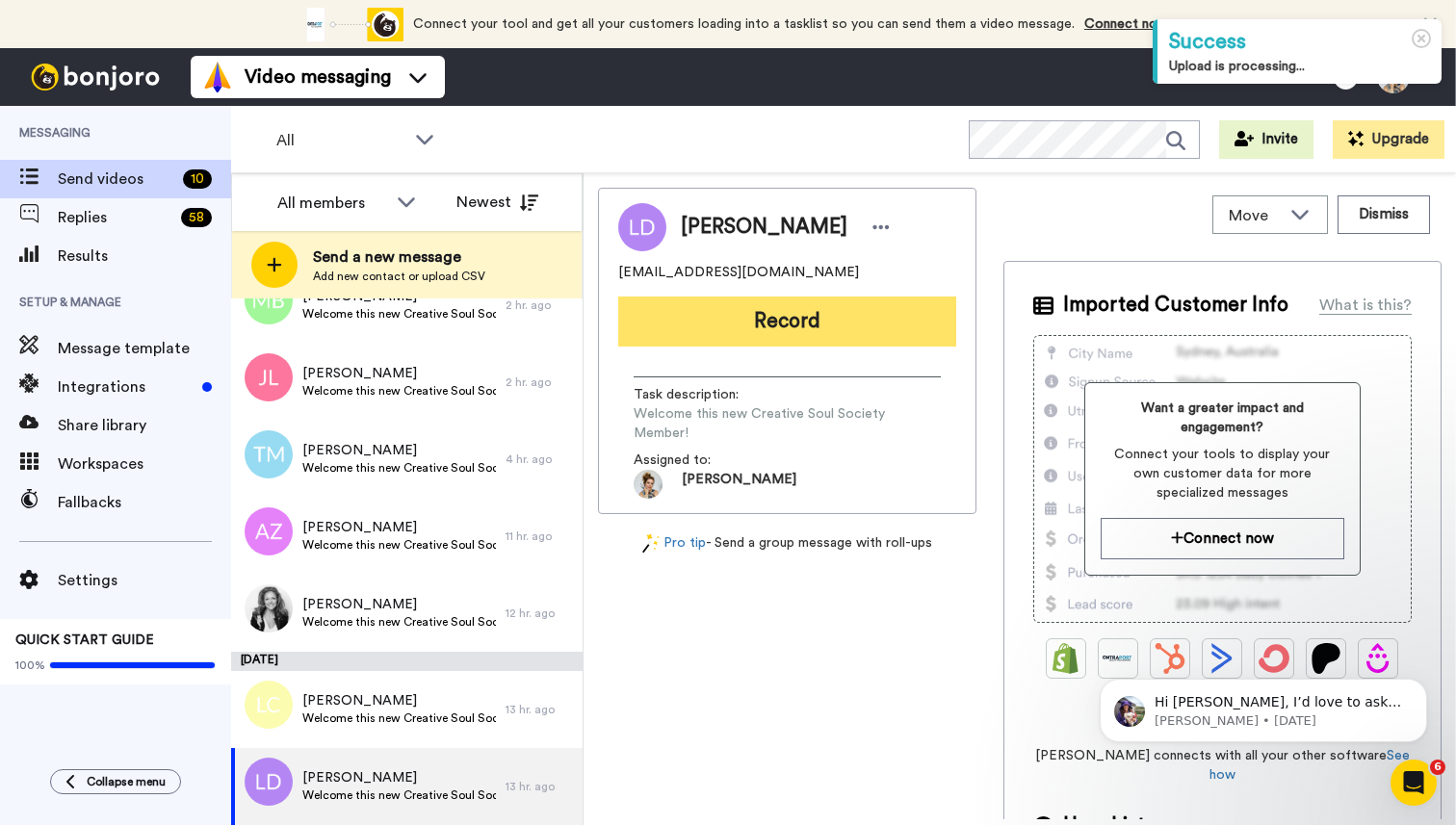
click at [802, 332] on button "Record" at bounding box center [787, 321] width 338 height 50
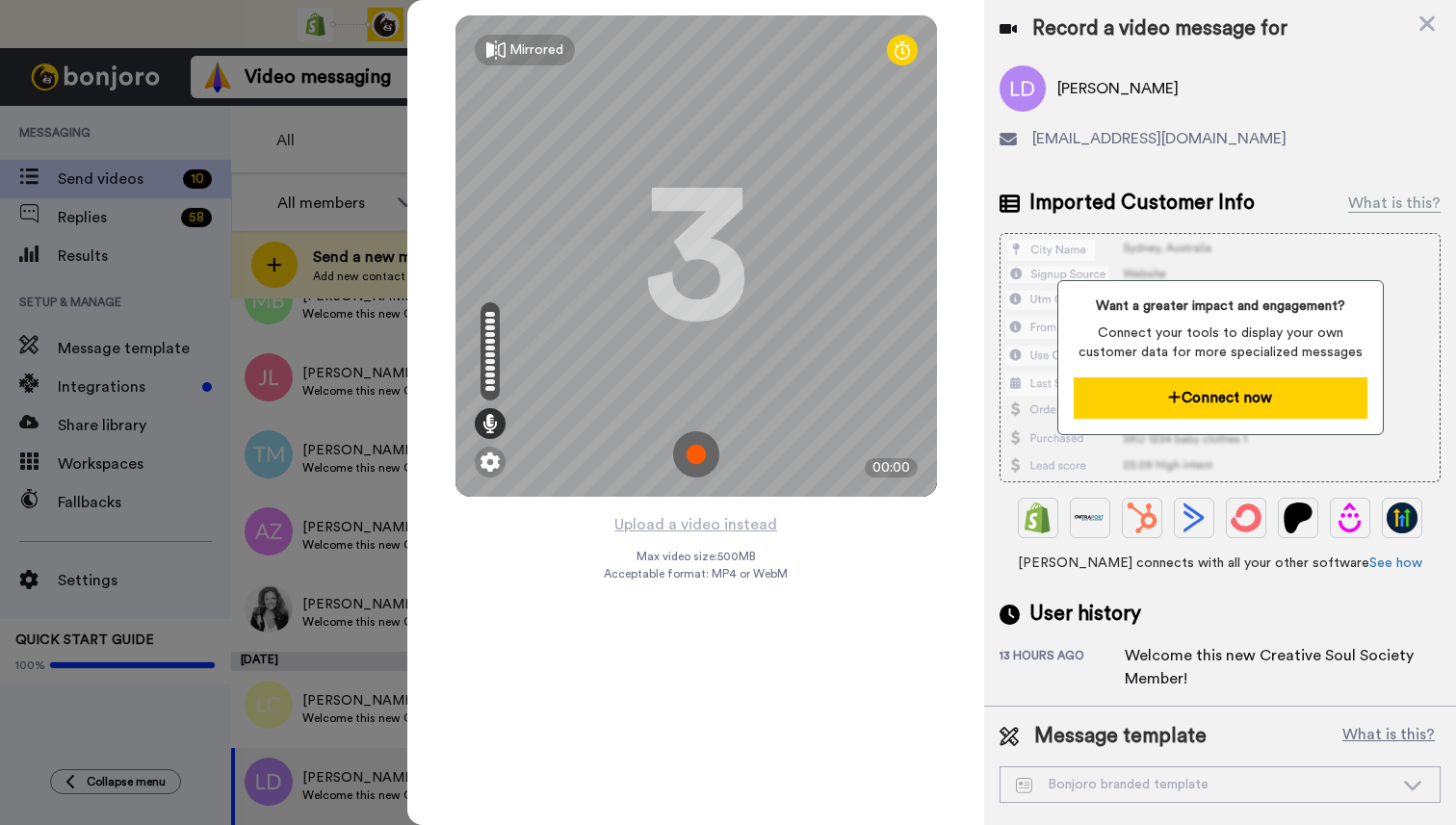
click at [1232, 403] on button "Connect now" at bounding box center [1220, 398] width 293 height 41
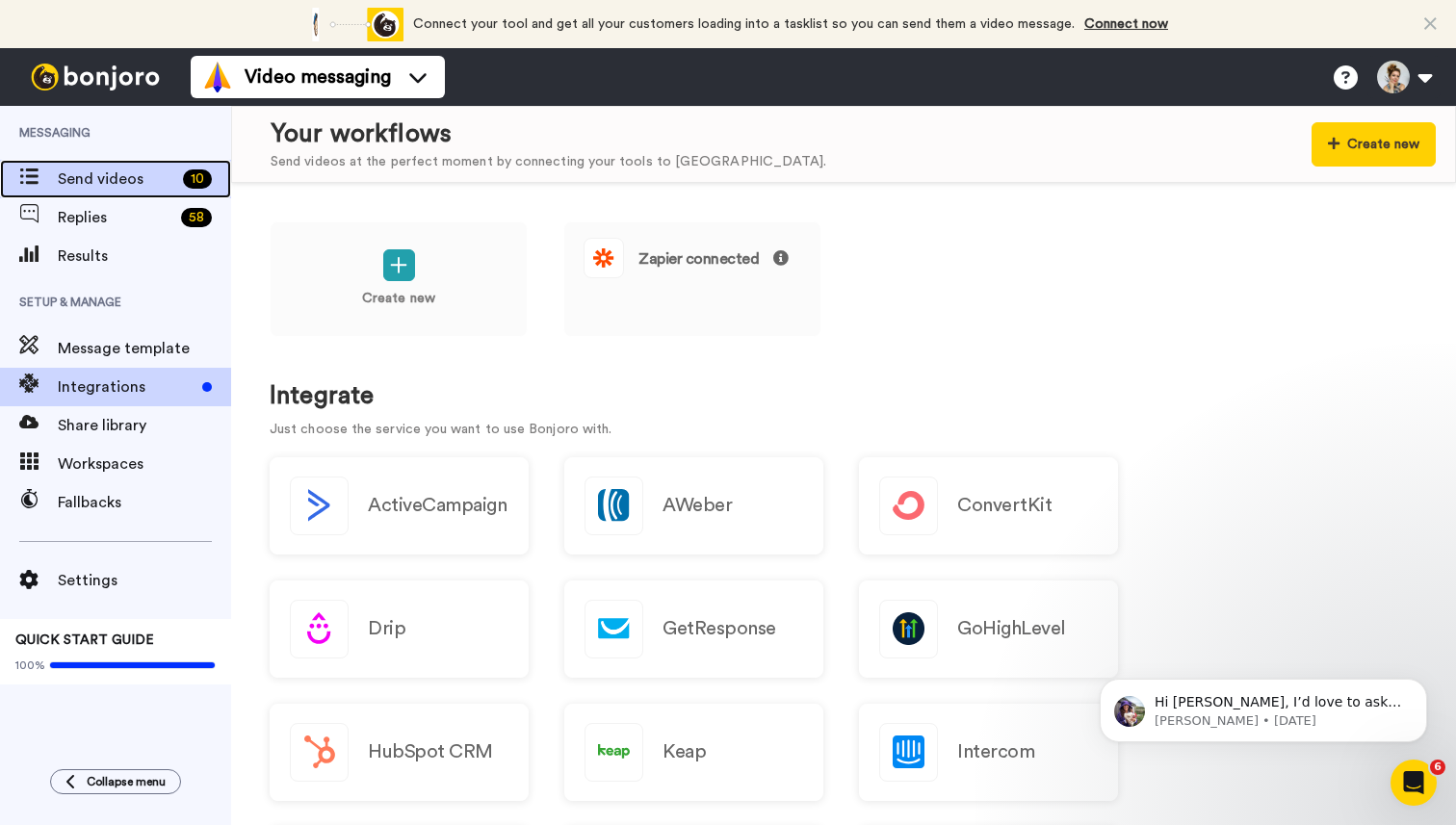
click at [85, 180] on span "Send videos" at bounding box center [117, 180] width 118 height 24
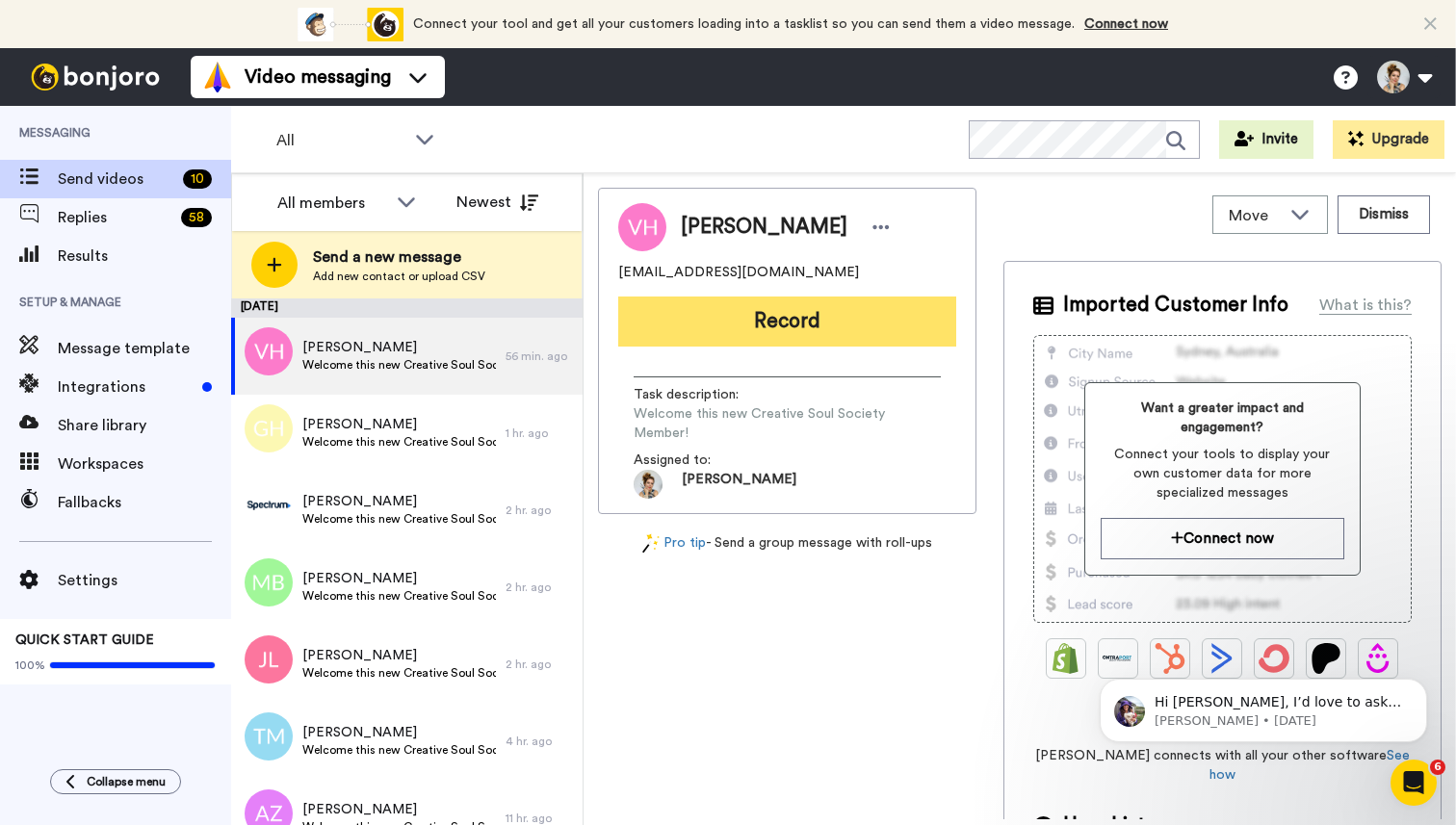
click at [785, 327] on button "Record" at bounding box center [787, 321] width 338 height 50
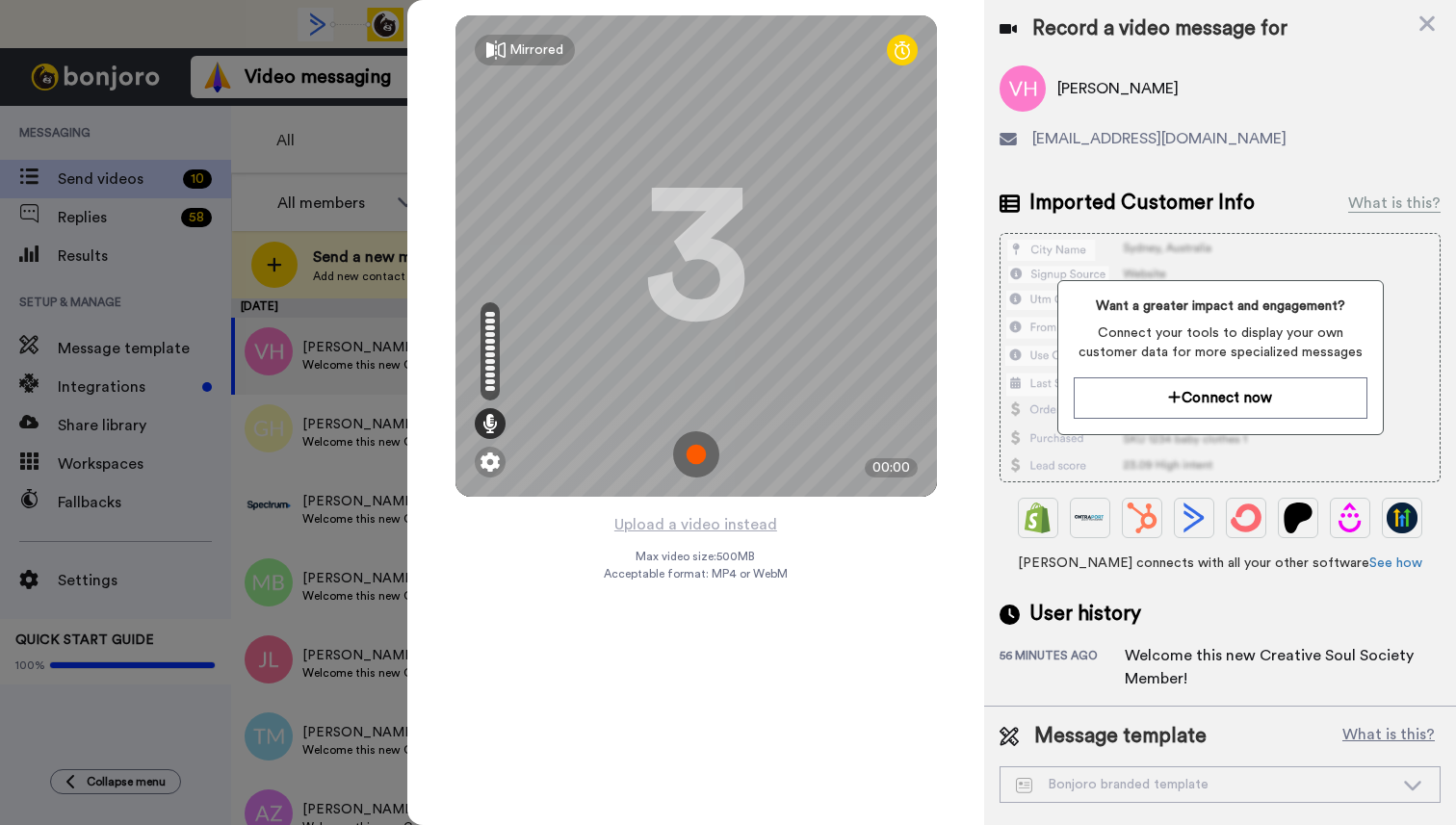
click at [1415, 788] on icon at bounding box center [1413, 787] width 18 height 10
click at [1395, 737] on button "What is this?" at bounding box center [1388, 736] width 104 height 28
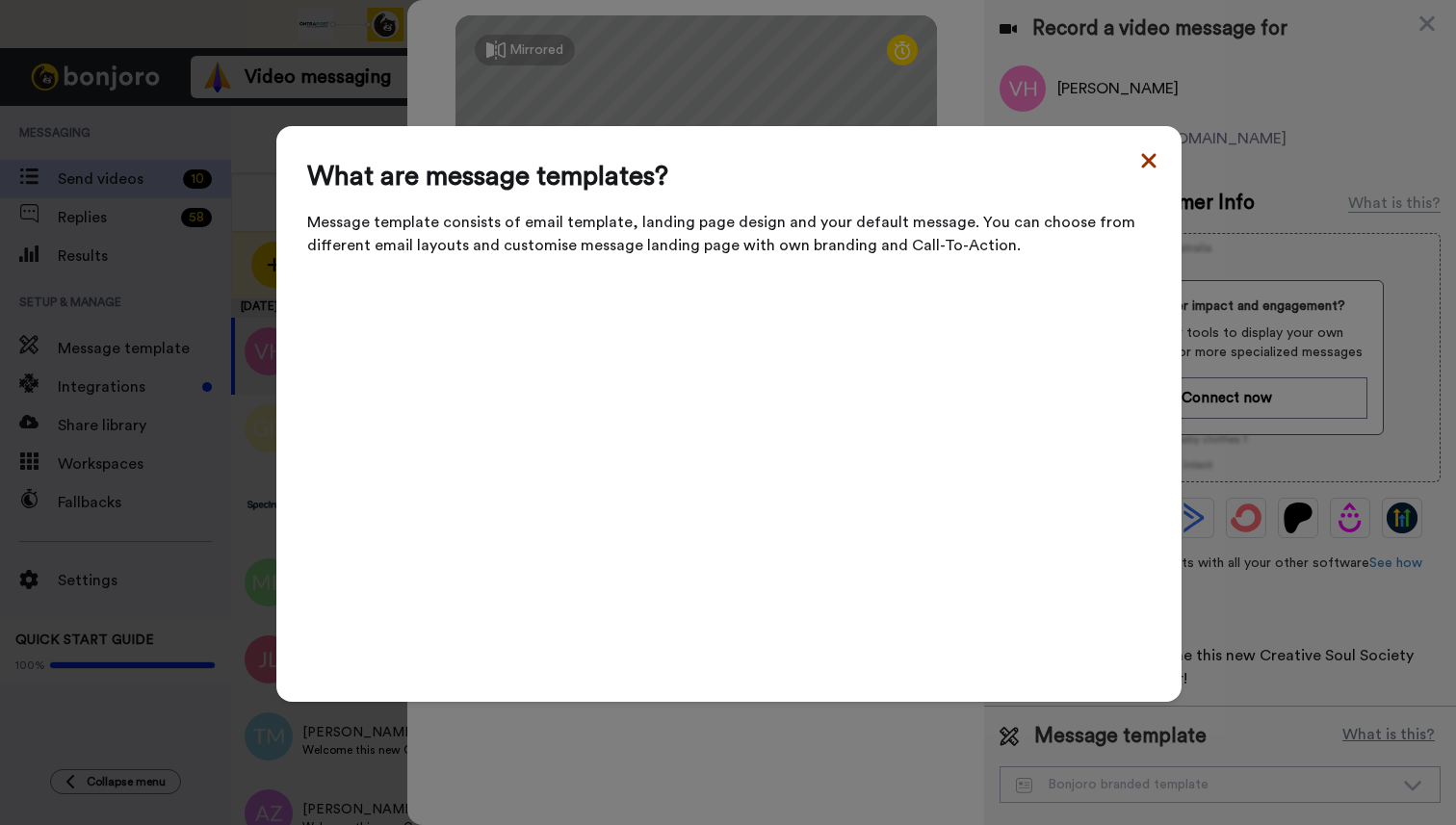
click at [1144, 168] on icon at bounding box center [1148, 160] width 15 height 15
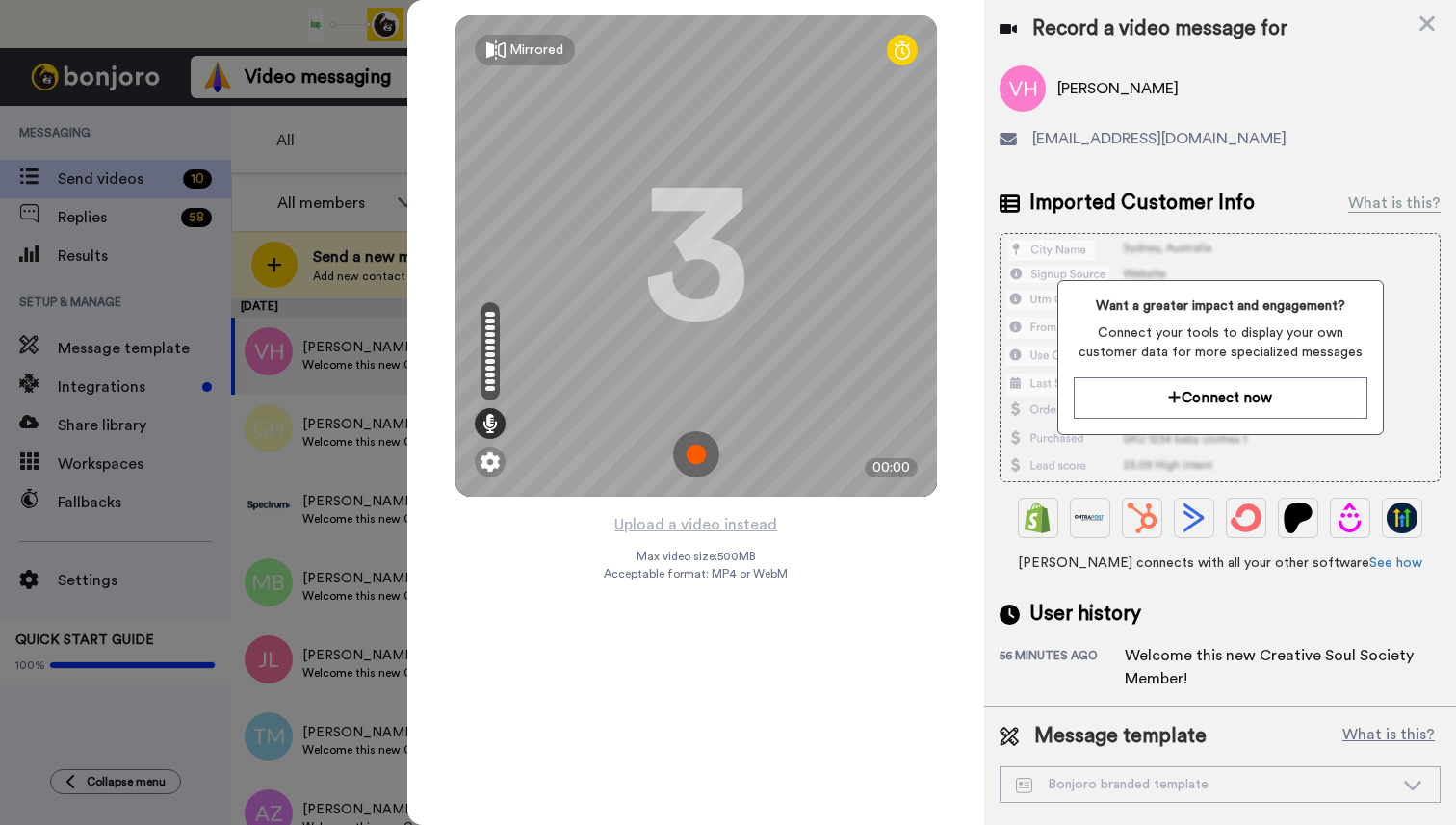
click at [700, 457] on img at bounding box center [696, 454] width 46 height 46
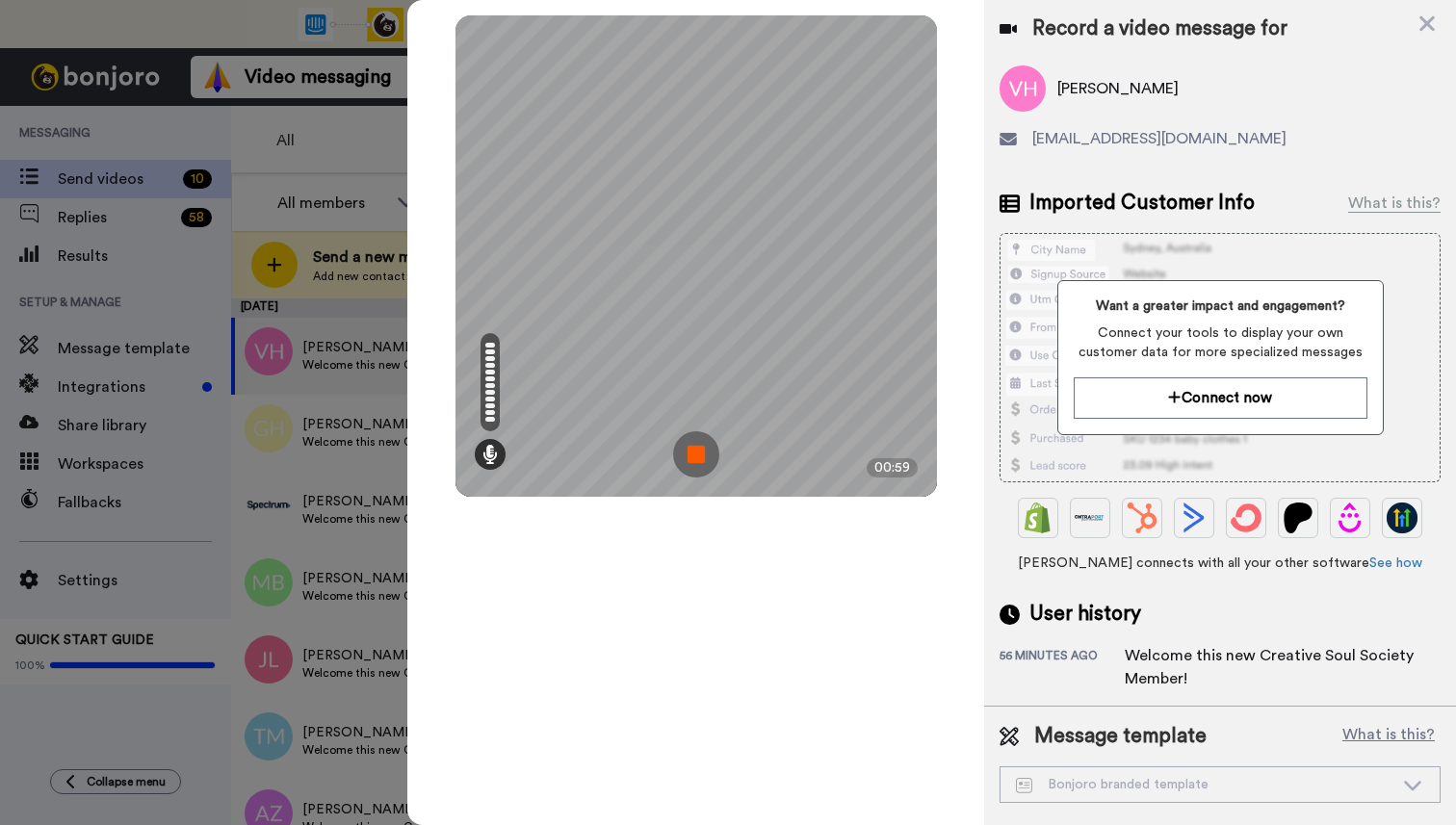
click at [699, 453] on img at bounding box center [696, 454] width 46 height 46
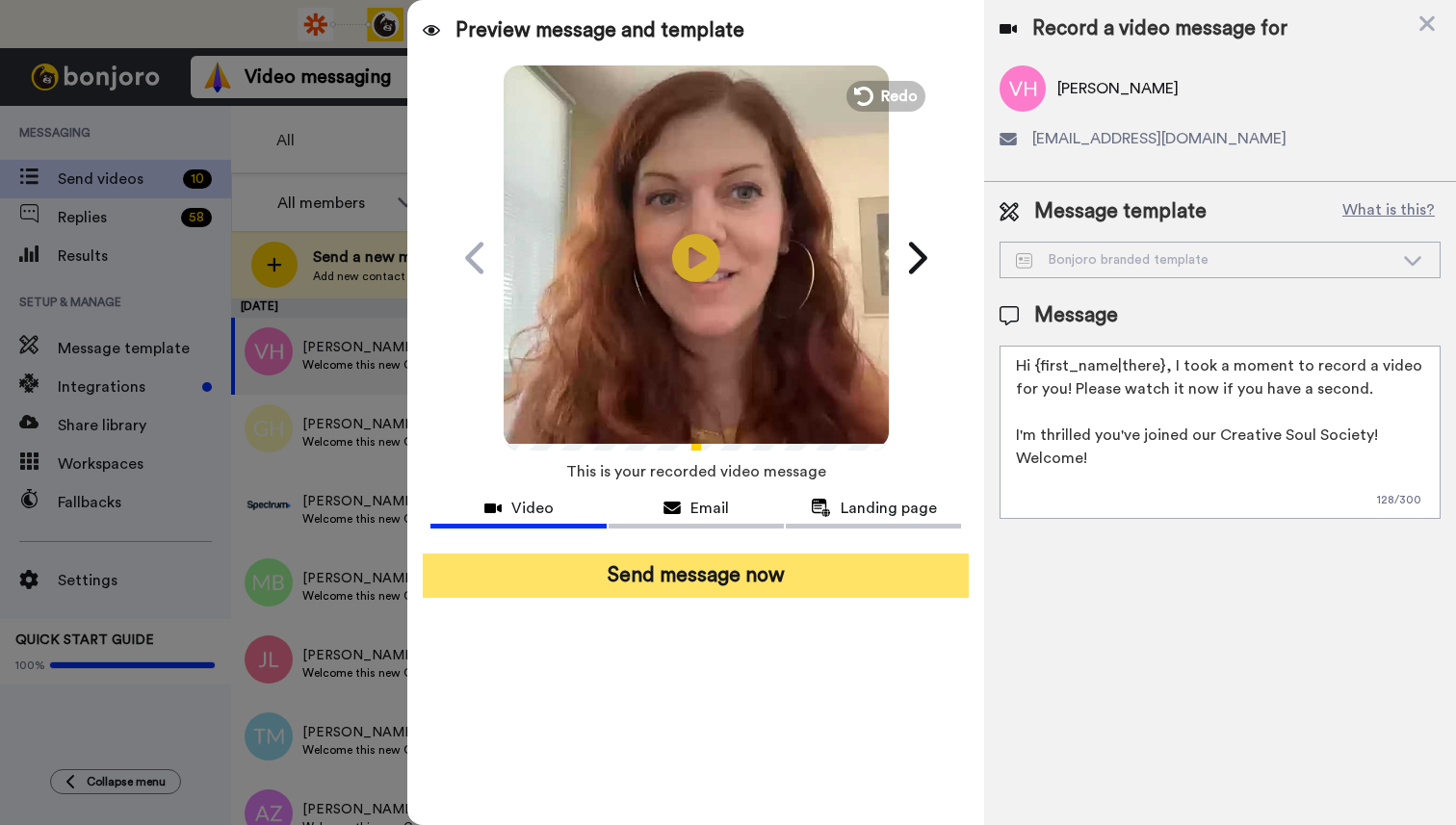
click at [692, 579] on button "Send message now" at bounding box center [696, 575] width 546 height 44
